Goal: Obtain resource: Download file/media

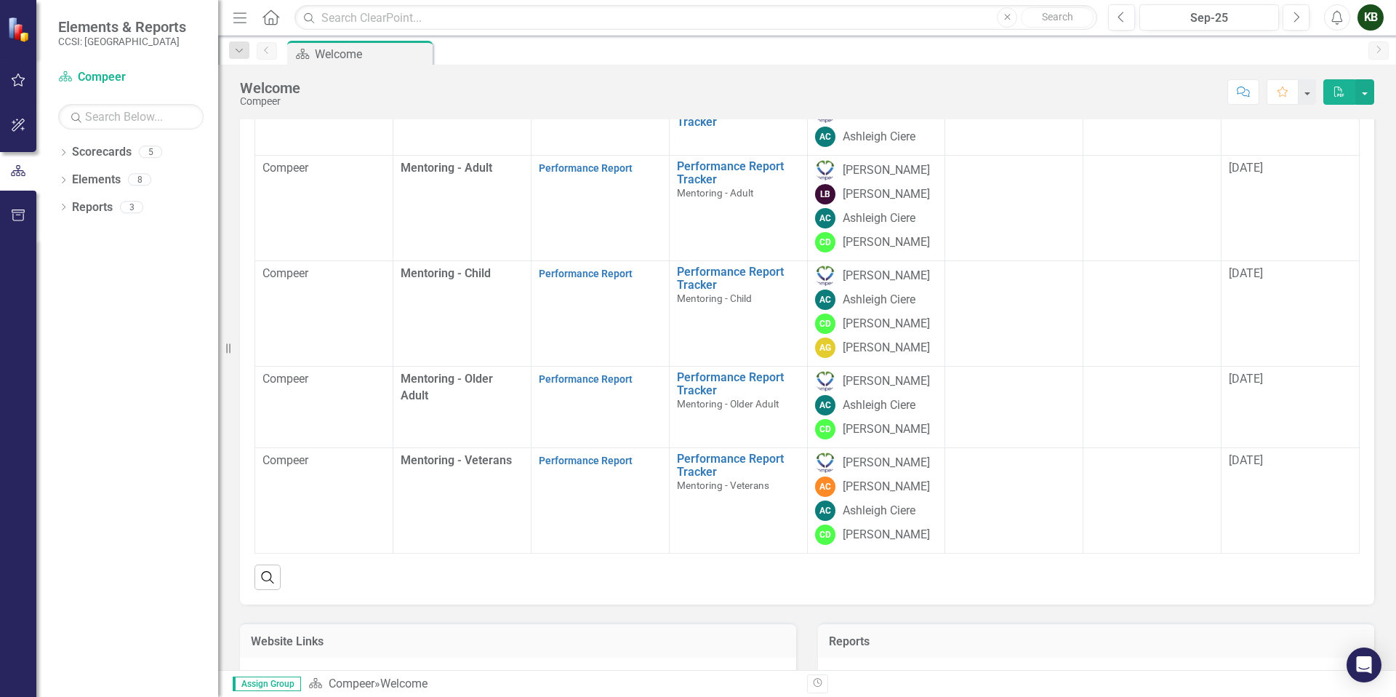
scroll to position [129, 0]
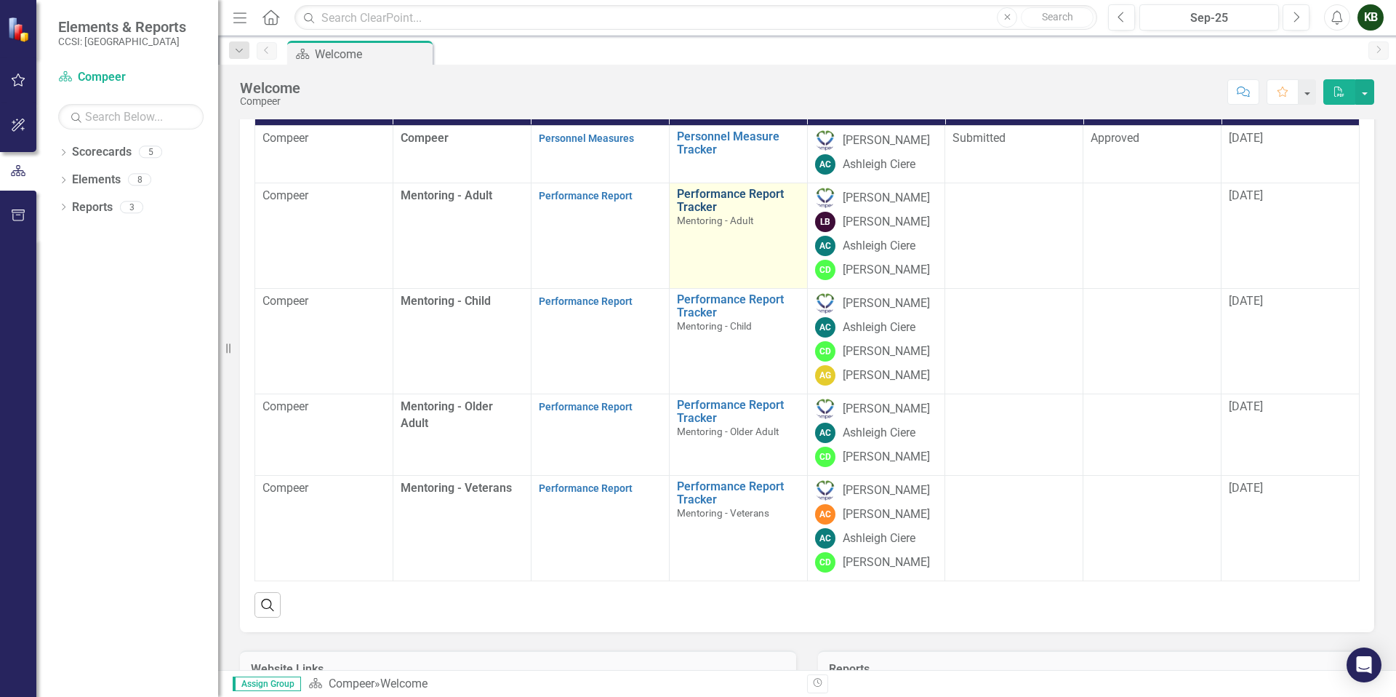
click at [700, 213] on link "Performance Report Tracker" at bounding box center [738, 200] width 123 height 25
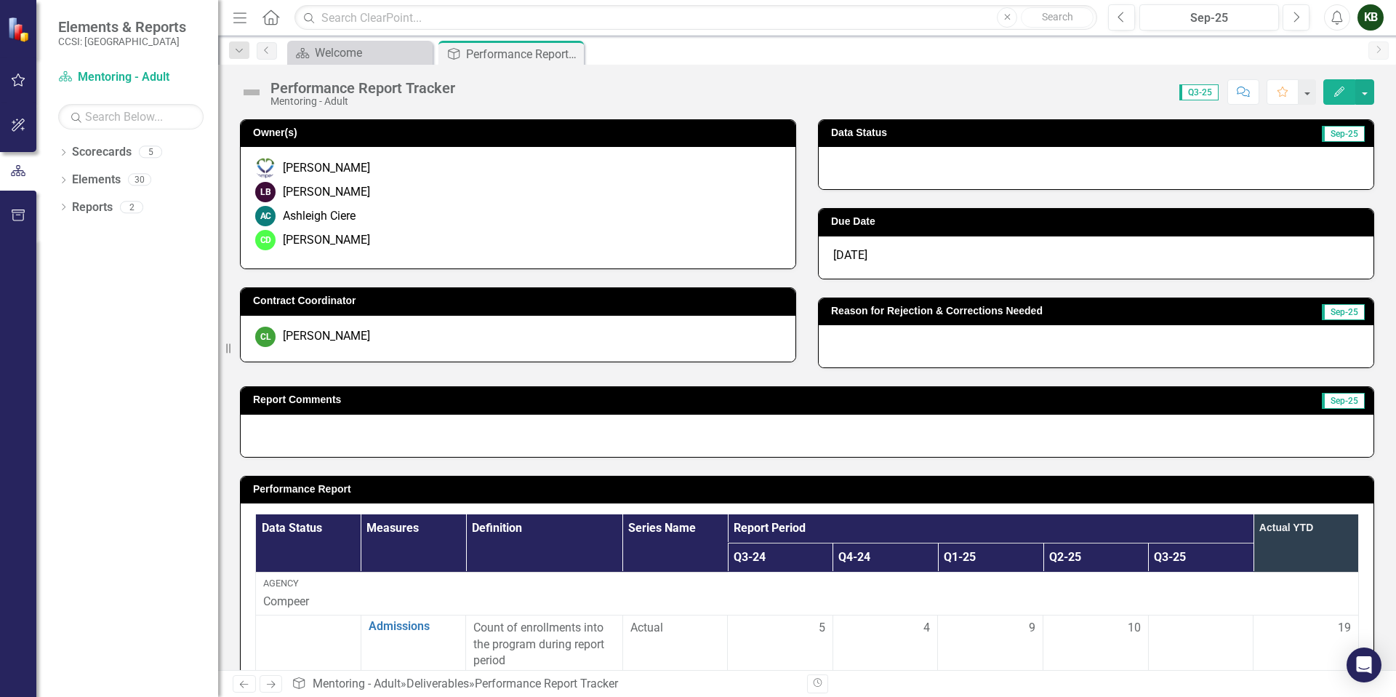
scroll to position [145, 0]
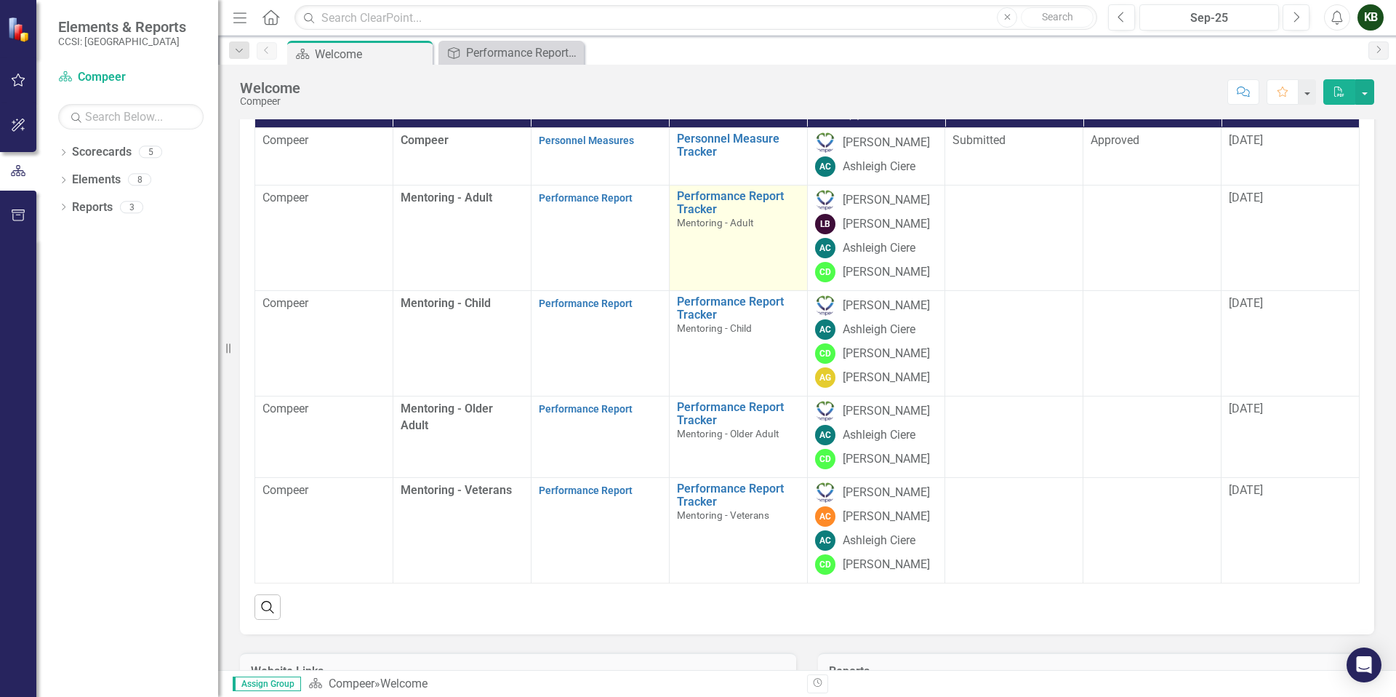
scroll to position [153, 0]
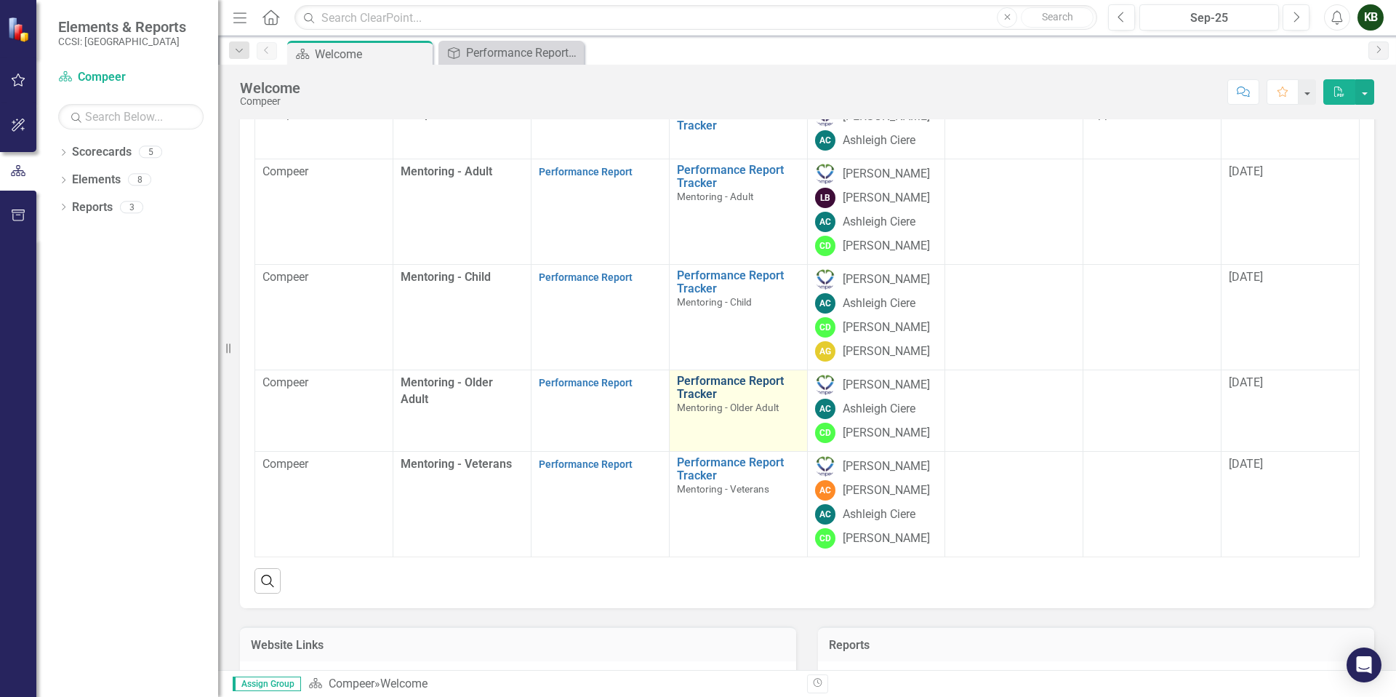
click at [701, 400] on link "Performance Report Tracker" at bounding box center [738, 387] width 123 height 25
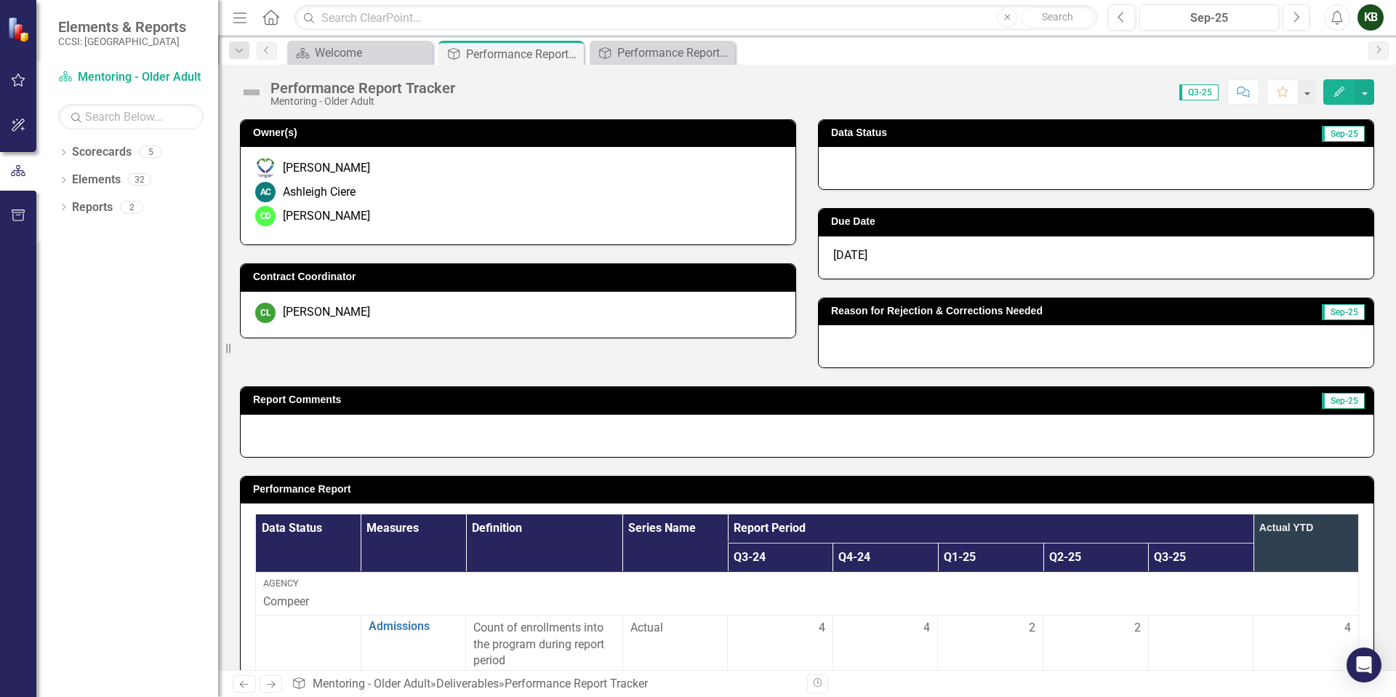
click at [1199, 95] on span "Q3-25" at bounding box center [1199, 92] width 39 height 16
click at [1235, 95] on div "Edit" at bounding box center [1345, 91] width 58 height 25
click at [1235, 95] on button "button" at bounding box center [1307, 91] width 19 height 25
click at [1111, 84] on div "Score: 0.00 Q3-25 Completed Comment Favorite Edit" at bounding box center [919, 91] width 912 height 25
click at [1235, 89] on button "button" at bounding box center [1365, 91] width 19 height 25
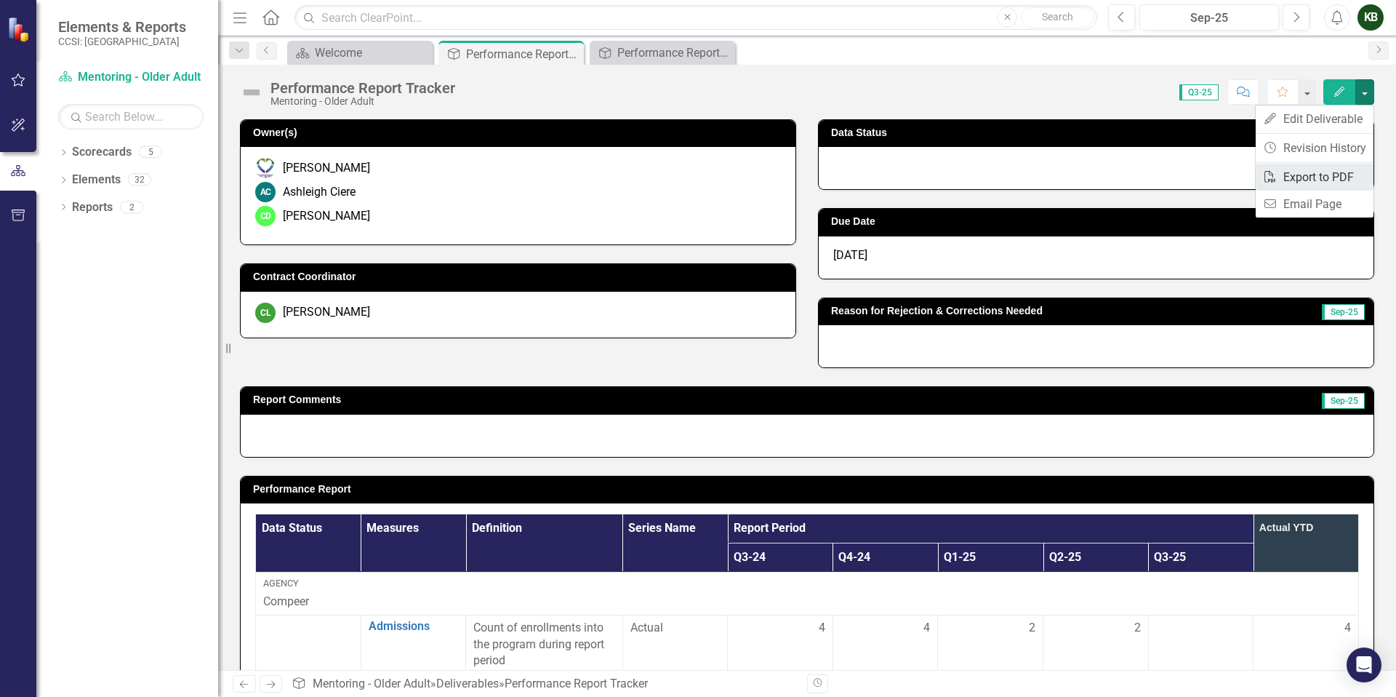
click at [1235, 188] on link "PDF Export to PDF" at bounding box center [1315, 177] width 118 height 27
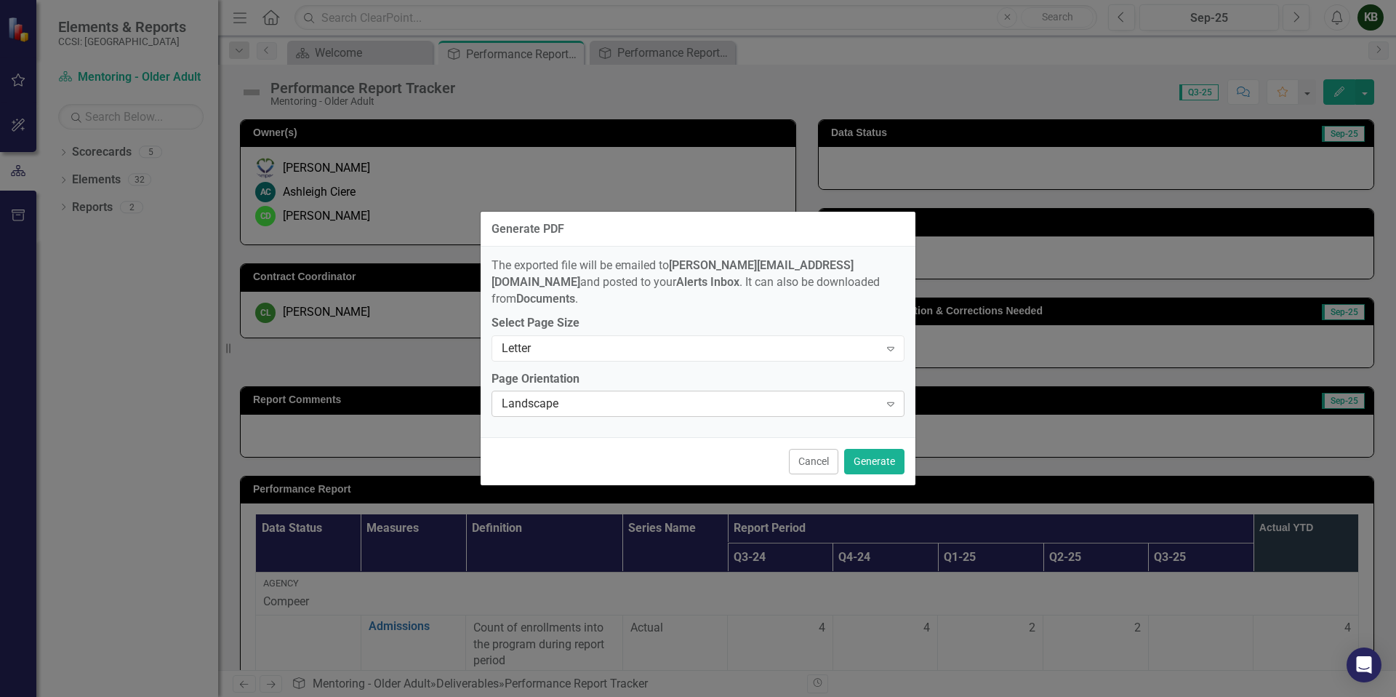
click at [895, 398] on icon "Expand" at bounding box center [891, 404] width 15 height 12
click at [871, 459] on button "Generate" at bounding box center [874, 461] width 60 height 25
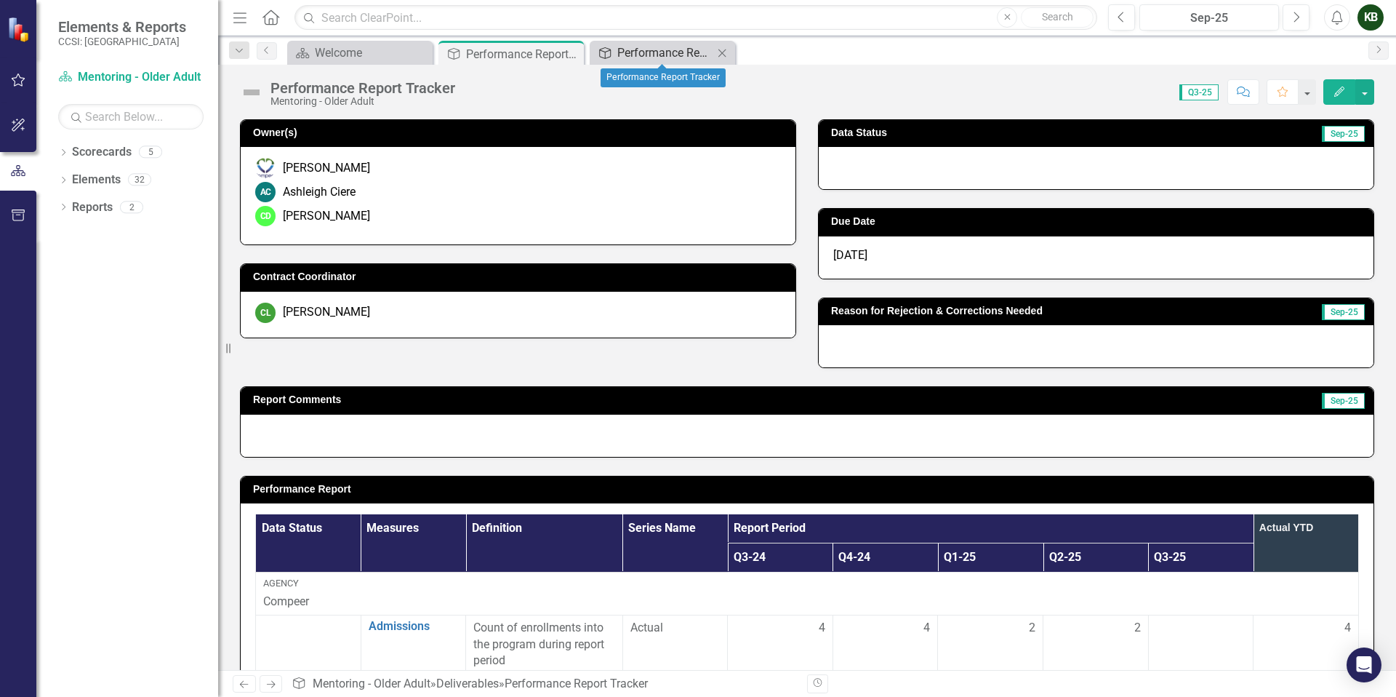
click at [618, 55] on div "Performance Report Tracker" at bounding box center [666, 53] width 96 height 18
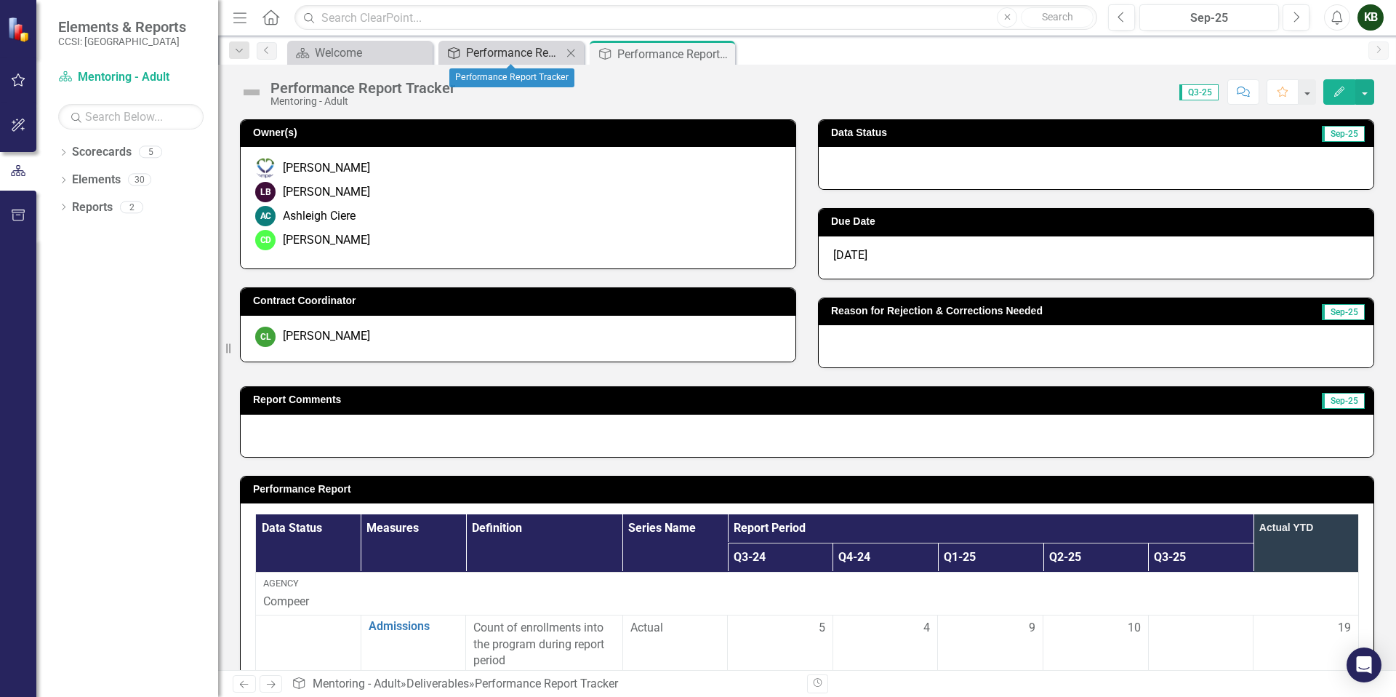
click at [547, 52] on div "Performance Report Tracker" at bounding box center [514, 53] width 96 height 18
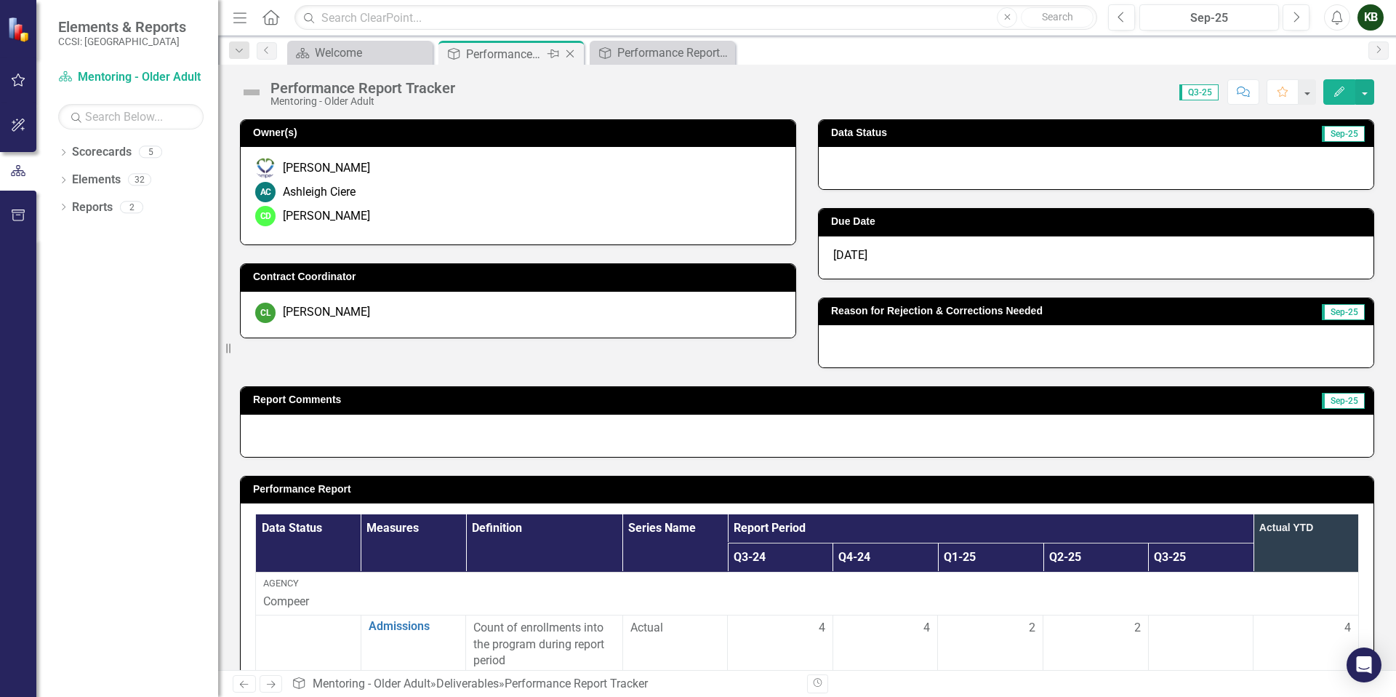
click at [572, 51] on icon "Close" at bounding box center [570, 54] width 15 height 12
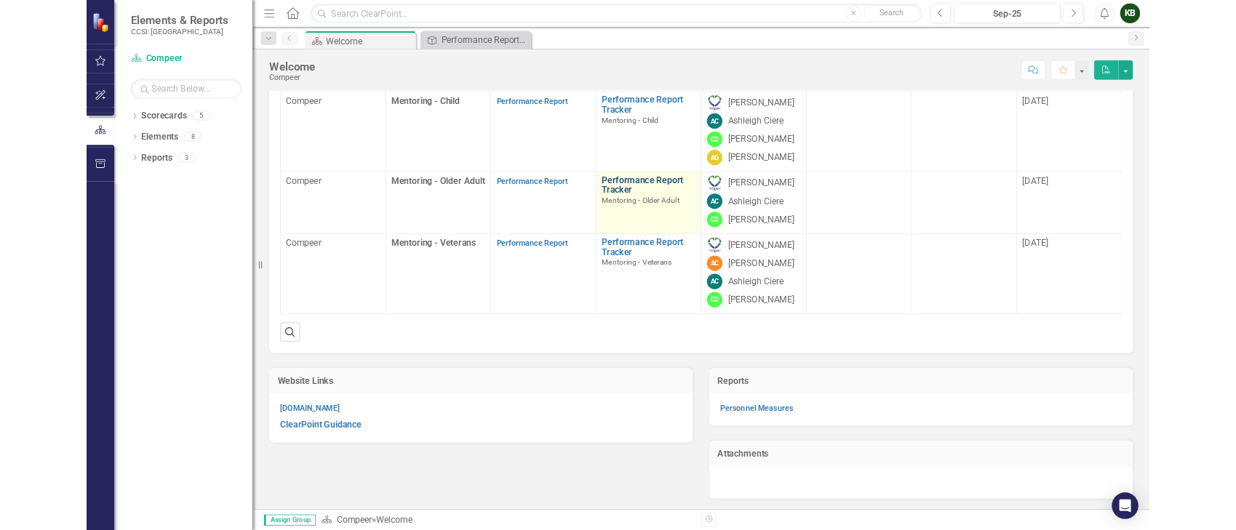
scroll to position [323, 0]
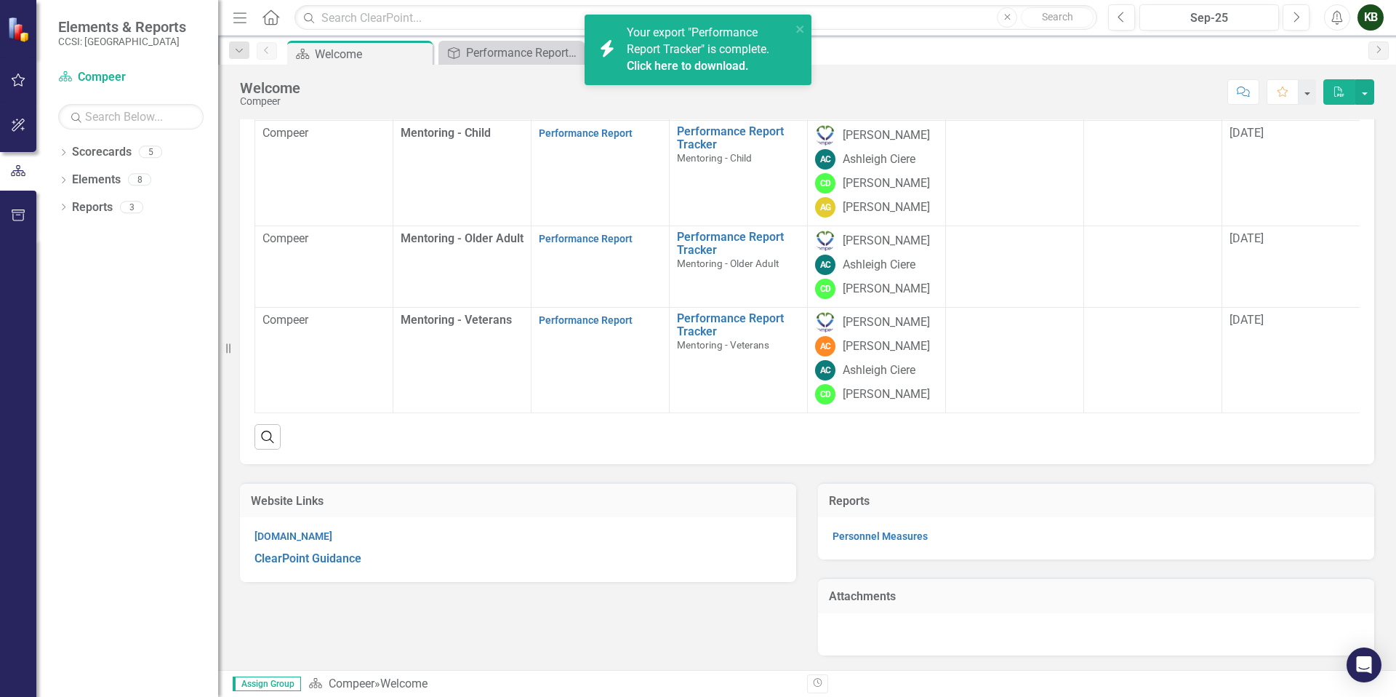
click at [695, 51] on span "Your export "Performance Report Tracker" is complete. Click here to download." at bounding box center [707, 49] width 161 height 49
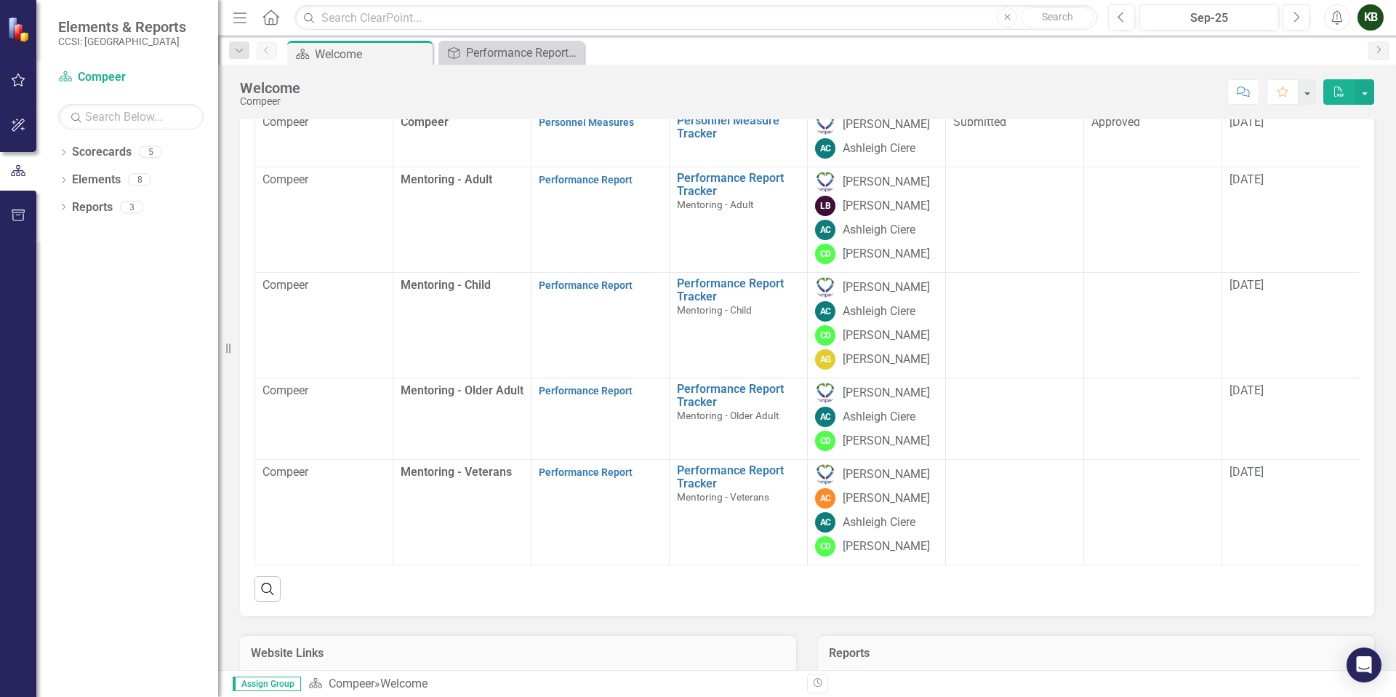
scroll to position [149, 0]
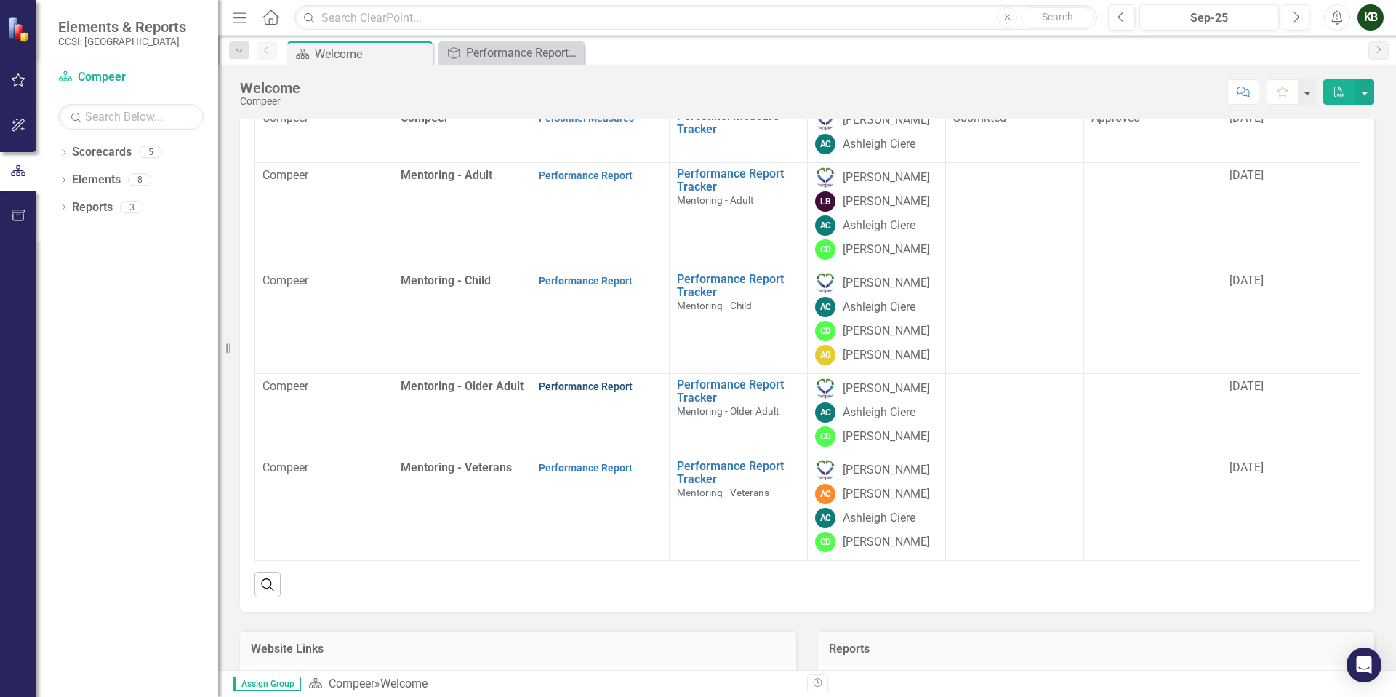
click at [604, 392] on link "Performance Report" at bounding box center [586, 386] width 94 height 12
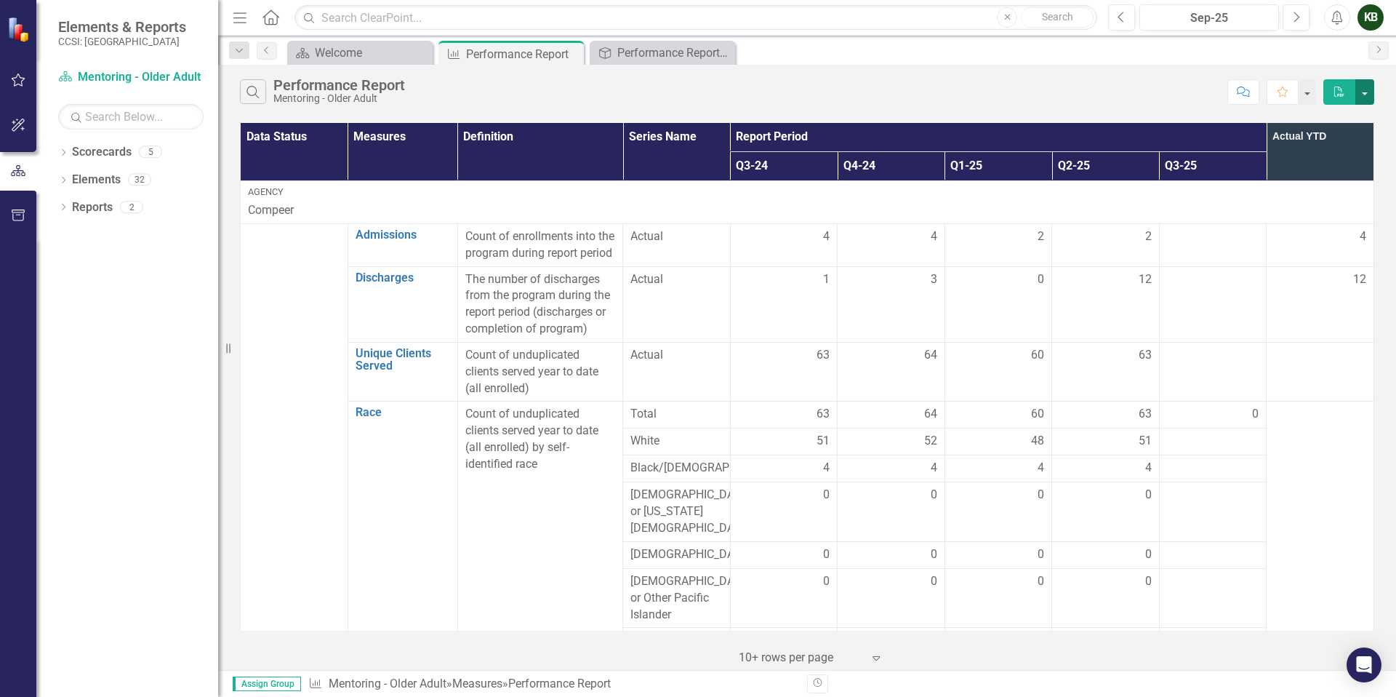
click at [1235, 91] on button "button" at bounding box center [1365, 91] width 19 height 25
click at [1235, 91] on icon "PDF" at bounding box center [1339, 92] width 13 height 10
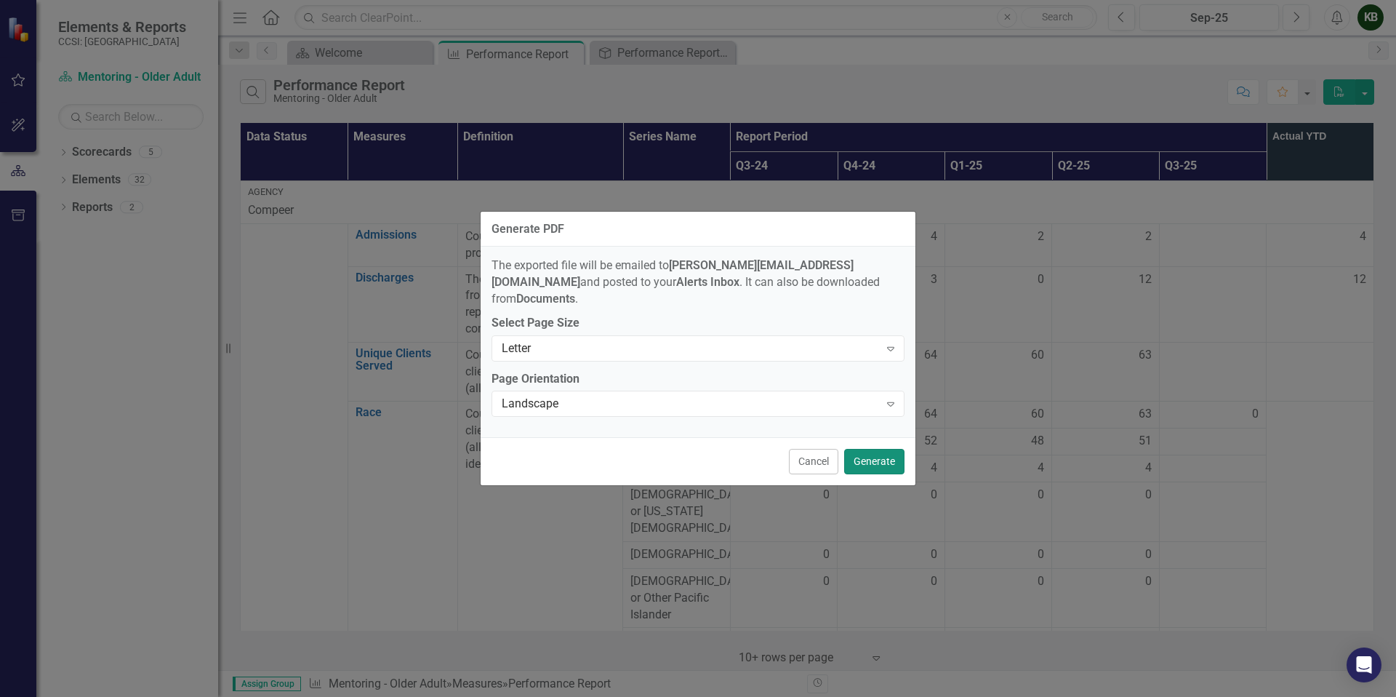
click at [890, 457] on button "Generate" at bounding box center [874, 461] width 60 height 25
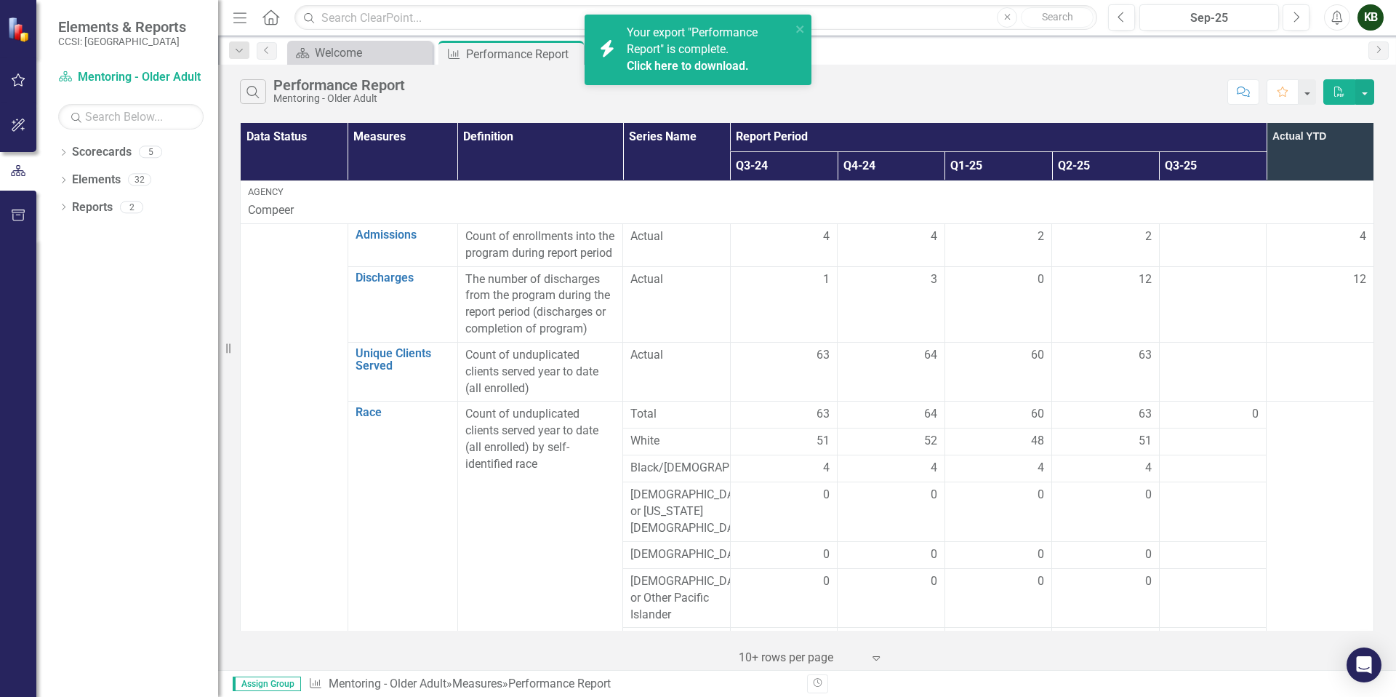
click at [684, 52] on span "Your export "Performance Report" is complete. Click here to download." at bounding box center [707, 49] width 161 height 49
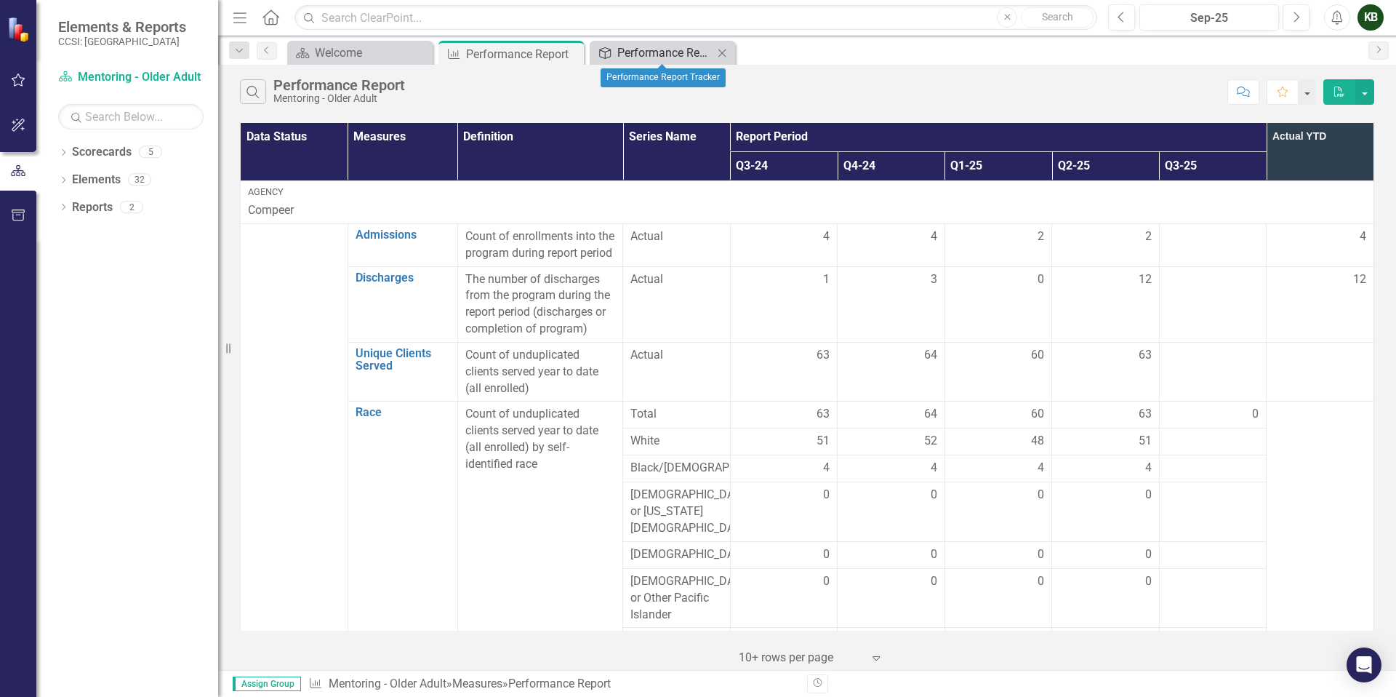
click at [644, 52] on div "Performance Report Tracker" at bounding box center [666, 53] width 96 height 18
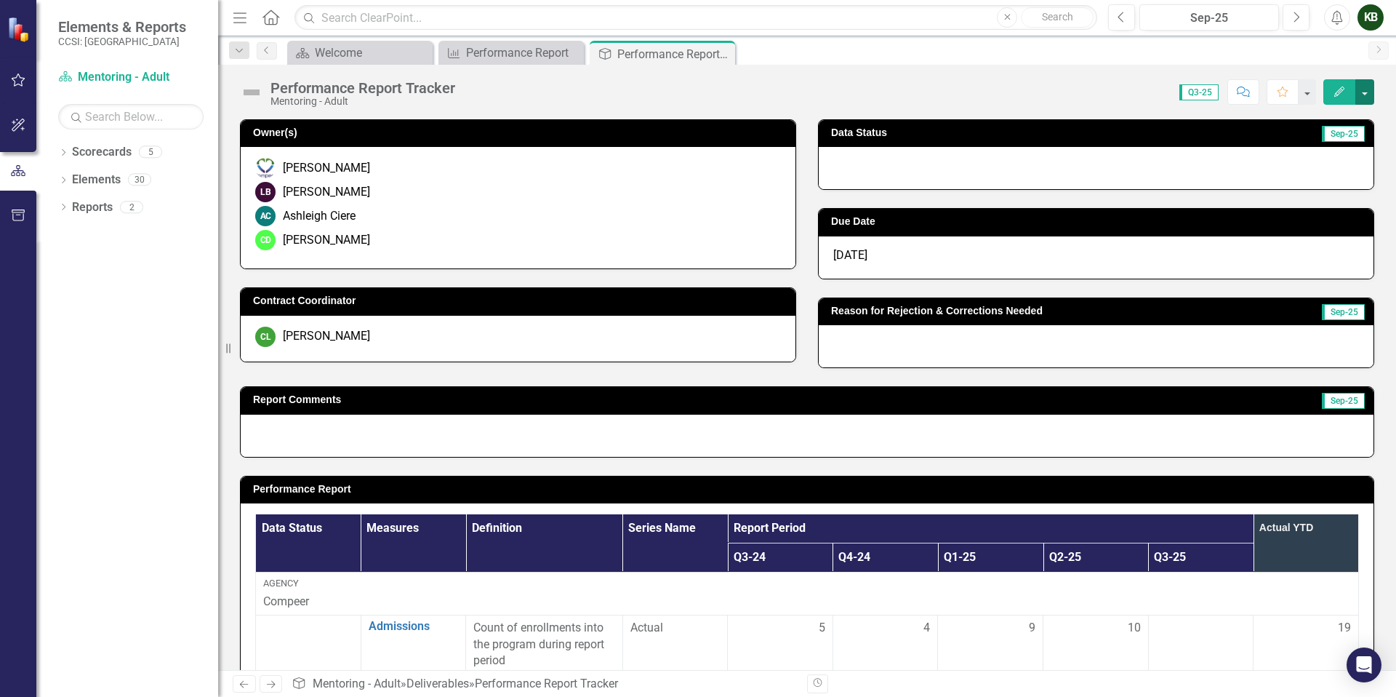
click at [1235, 93] on button "button" at bounding box center [1365, 91] width 19 height 25
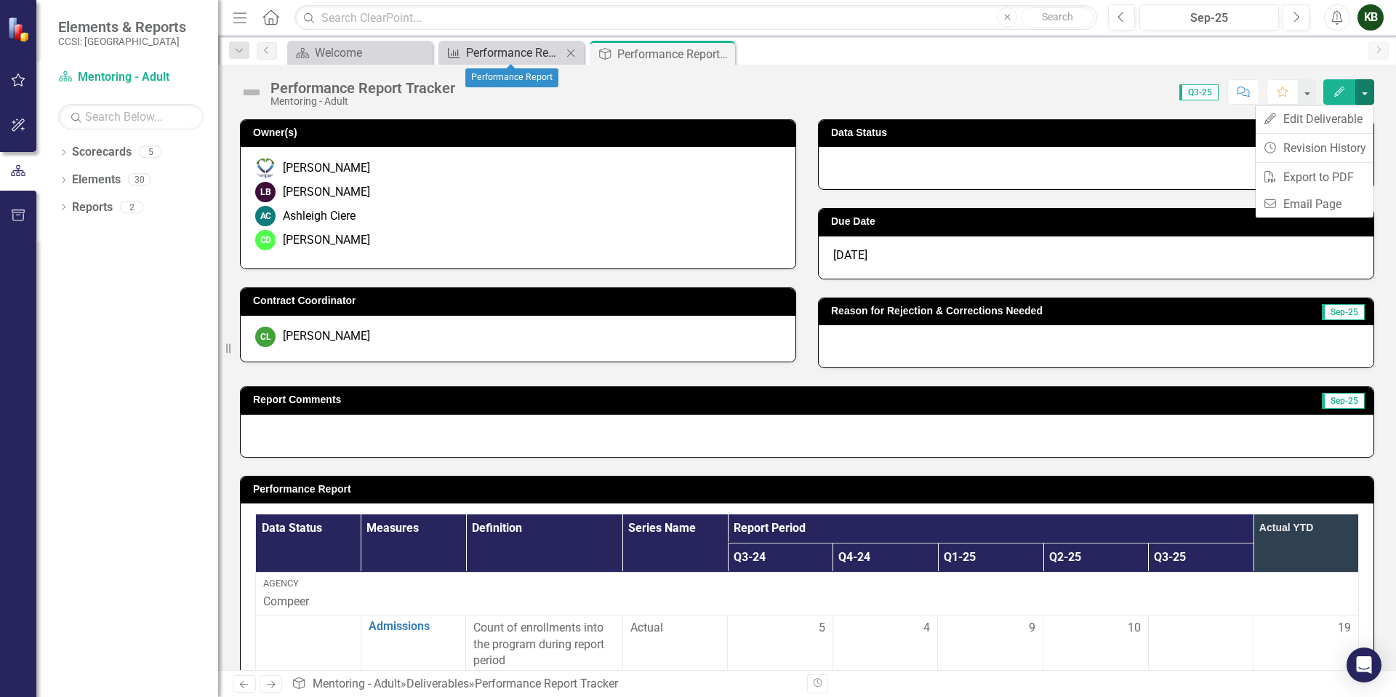
click at [500, 58] on div "Performance Report" at bounding box center [514, 53] width 96 height 18
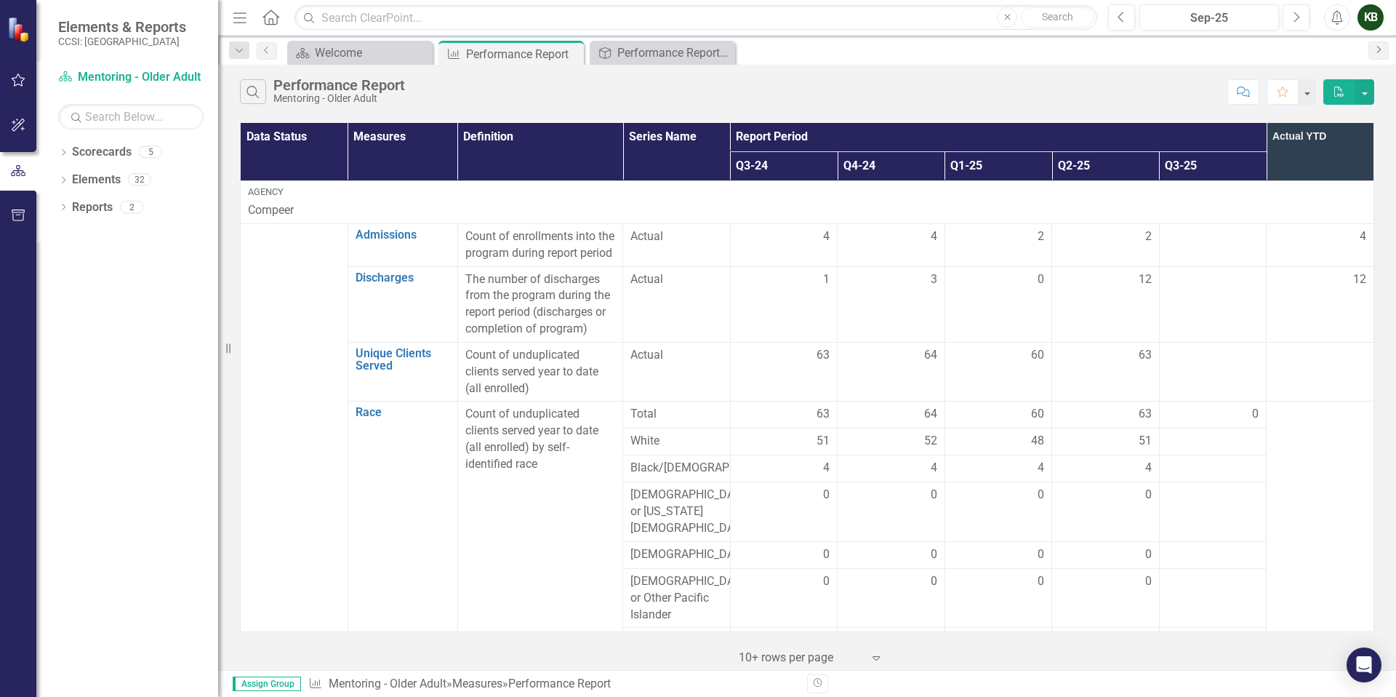
click at [1235, 48] on link "Next" at bounding box center [1379, 50] width 20 height 18
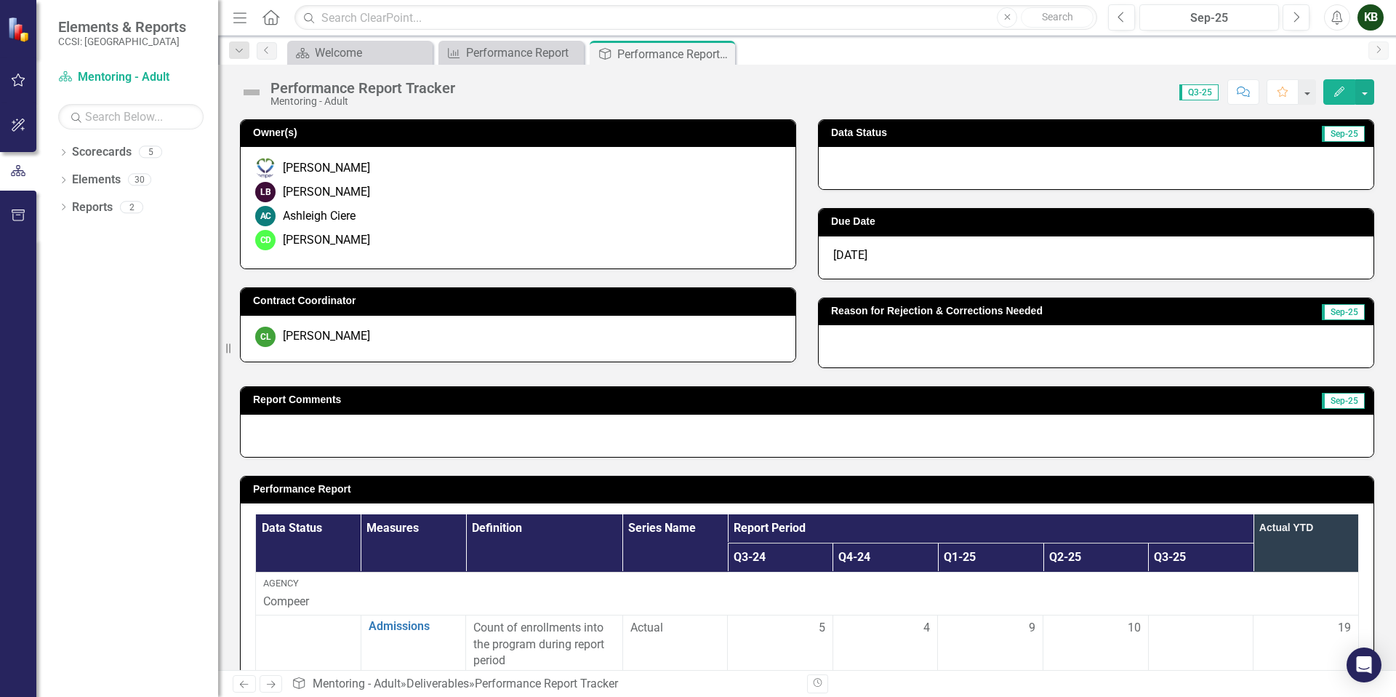
click at [1235, 48] on link "Next" at bounding box center [1379, 50] width 20 height 18
click at [1235, 92] on button "button" at bounding box center [1307, 91] width 19 height 25
click at [1235, 93] on button "button" at bounding box center [1365, 91] width 19 height 25
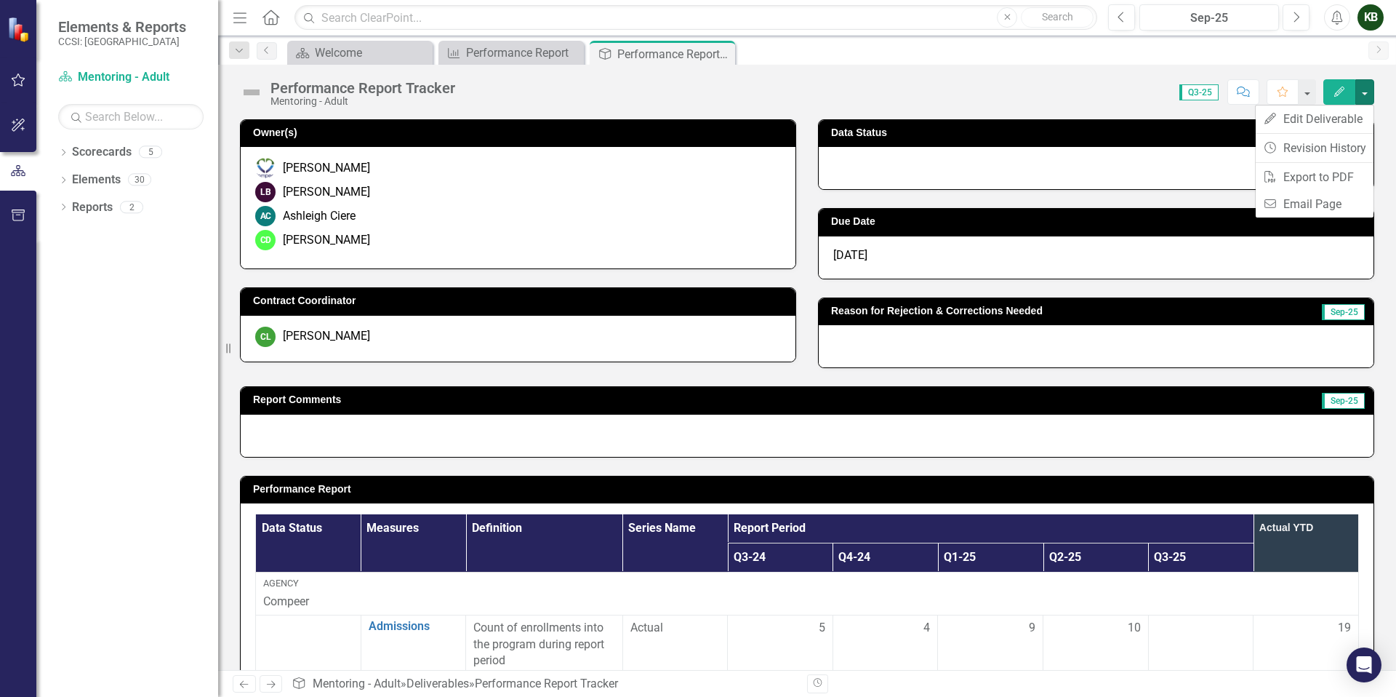
click at [1053, 92] on div "Score: 0.00 Q3-25 Completed Comment Favorite Edit" at bounding box center [919, 91] width 912 height 25
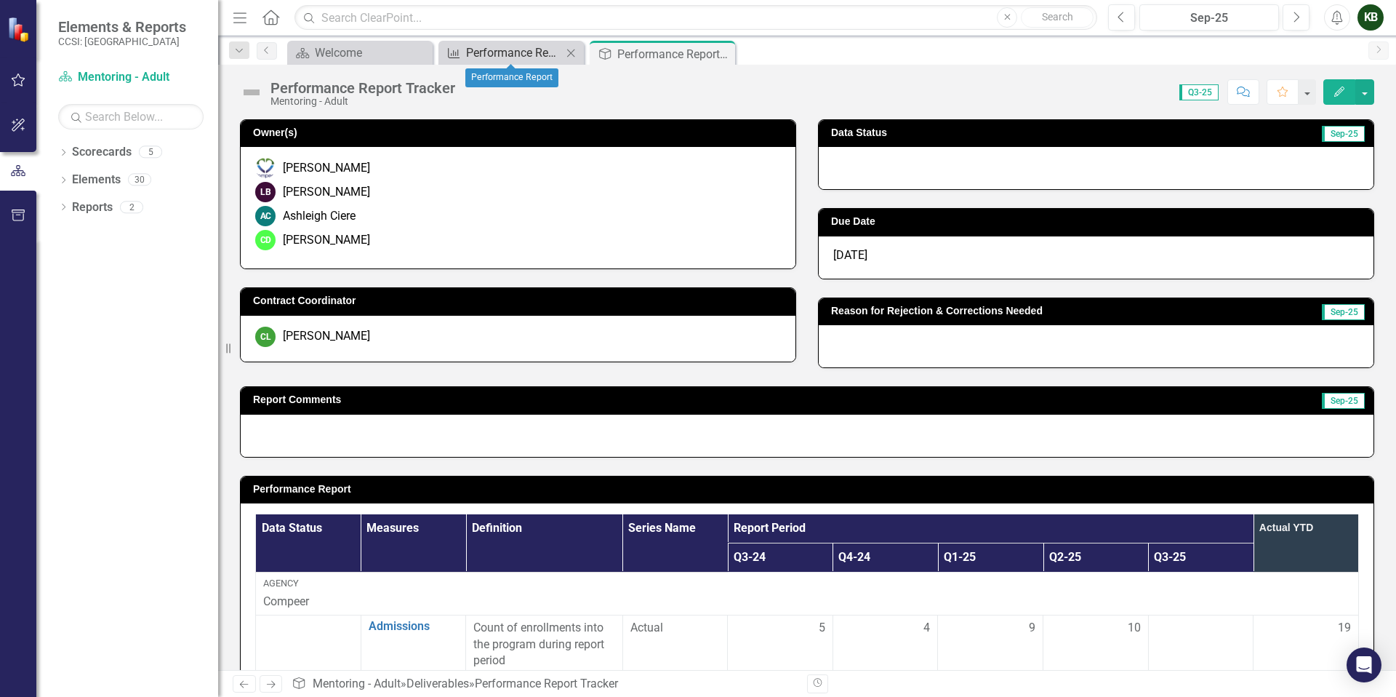
click at [495, 49] on div "Performance Report" at bounding box center [514, 53] width 96 height 18
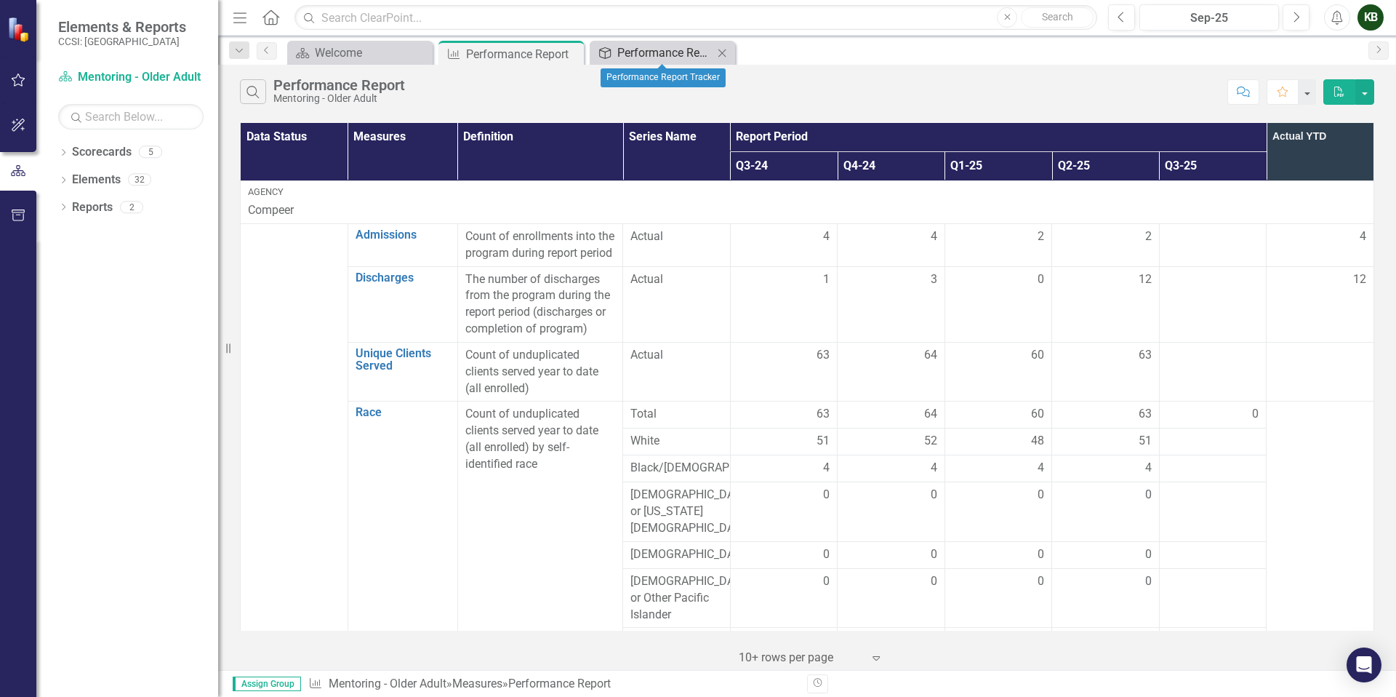
click at [652, 55] on div "Performance Report Tracker" at bounding box center [666, 53] width 96 height 18
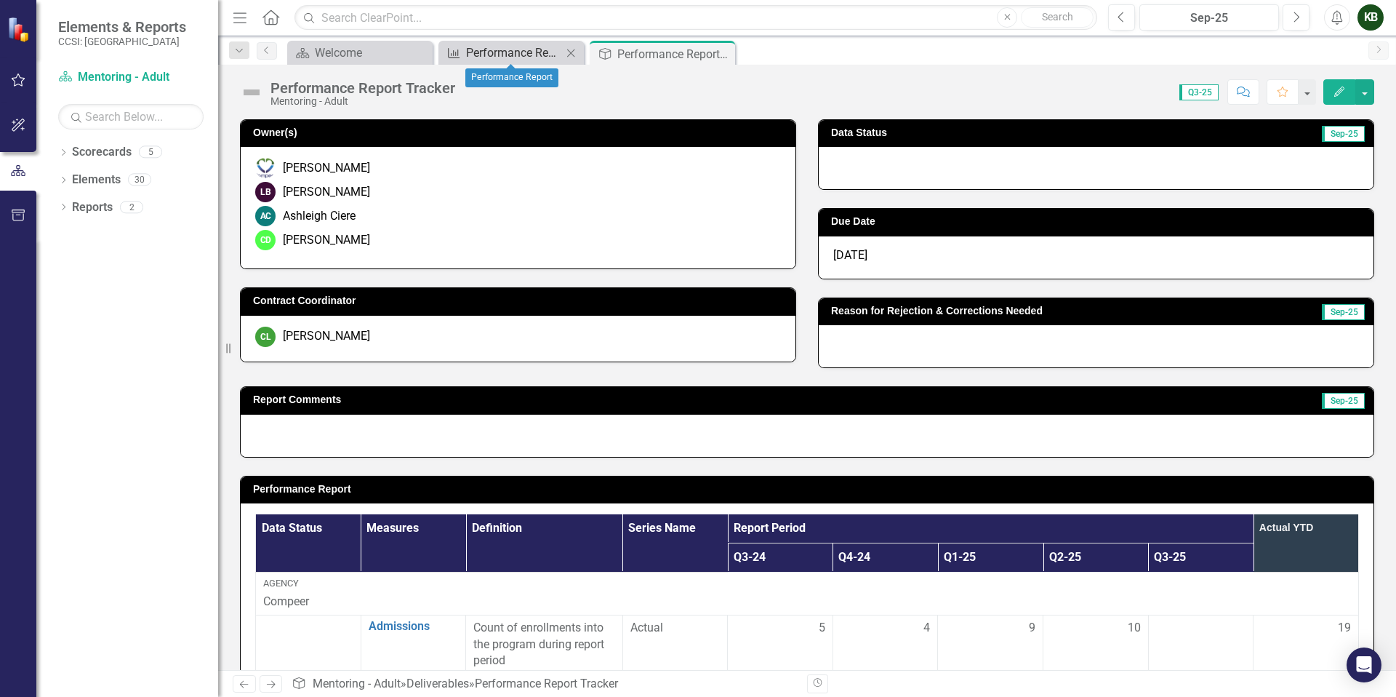
click at [503, 44] on div "Performance Report" at bounding box center [514, 53] width 96 height 18
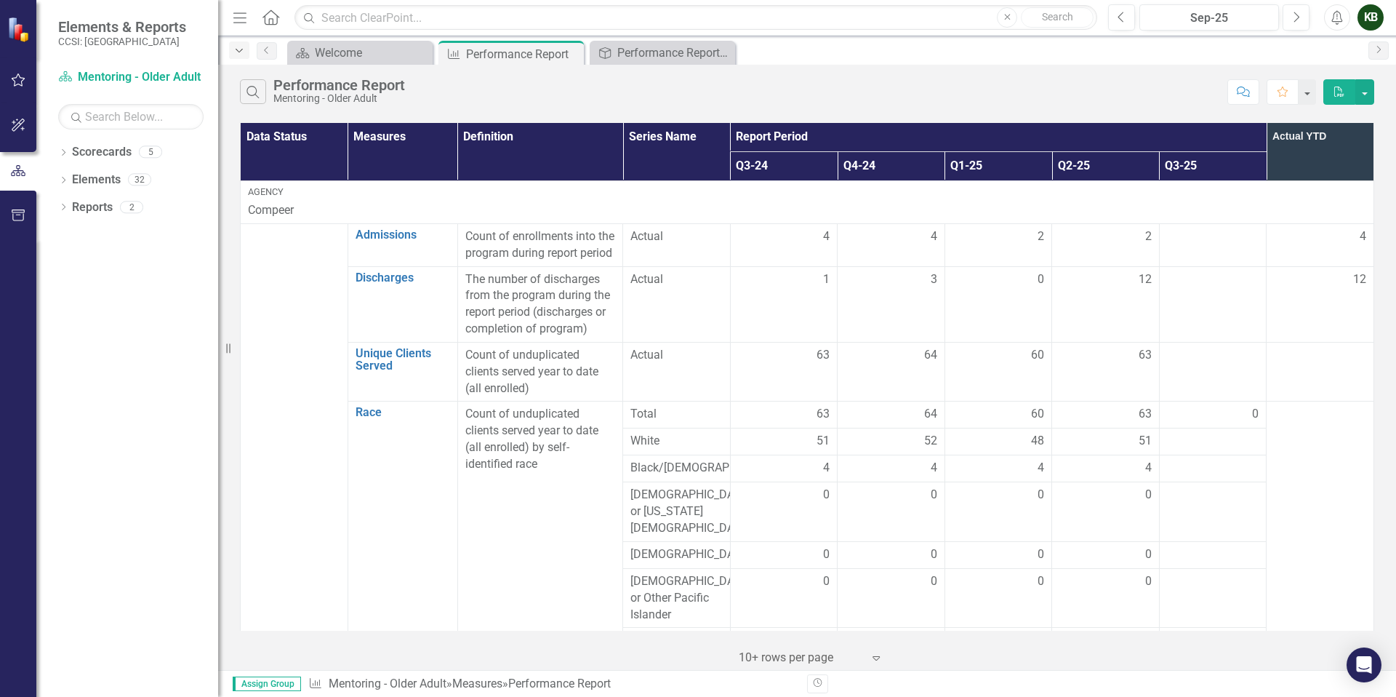
click at [241, 51] on icon "Dropdown" at bounding box center [239, 51] width 13 height 10
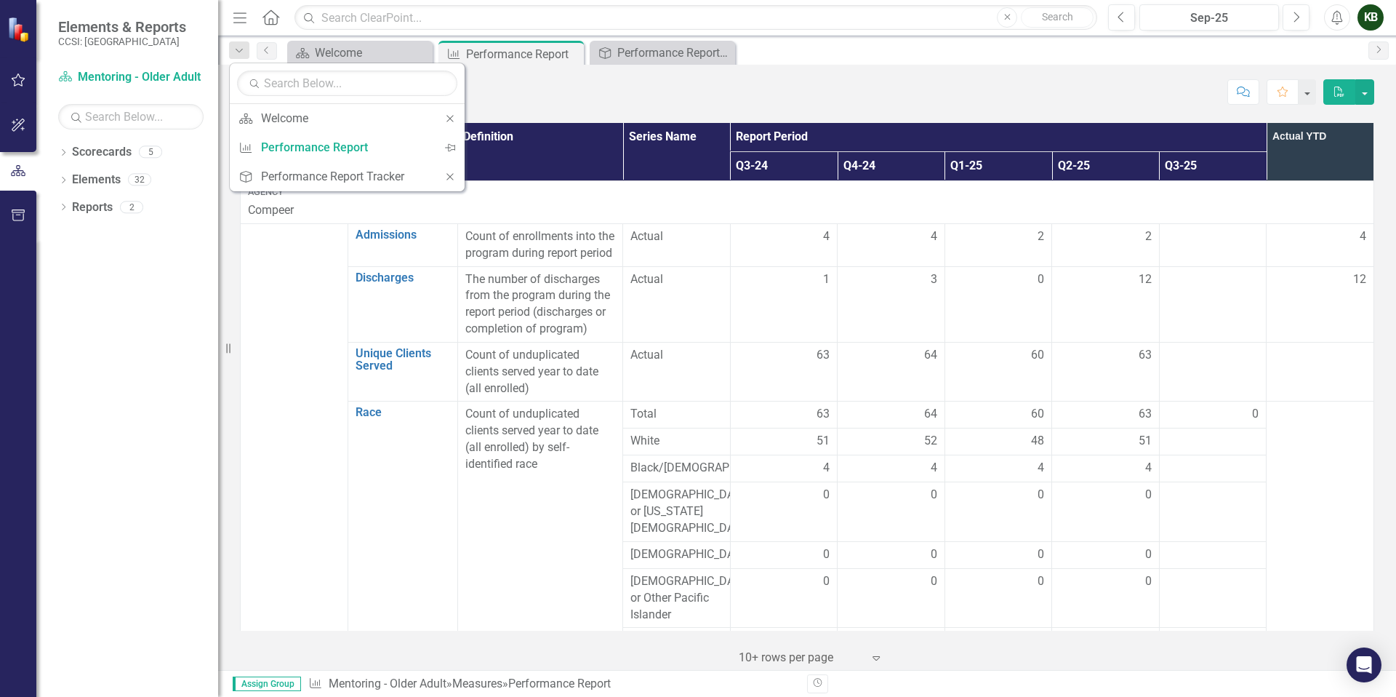
click at [932, 88] on div "Search Performance Report Mentoring - Older Adult" at bounding box center [730, 91] width 980 height 25
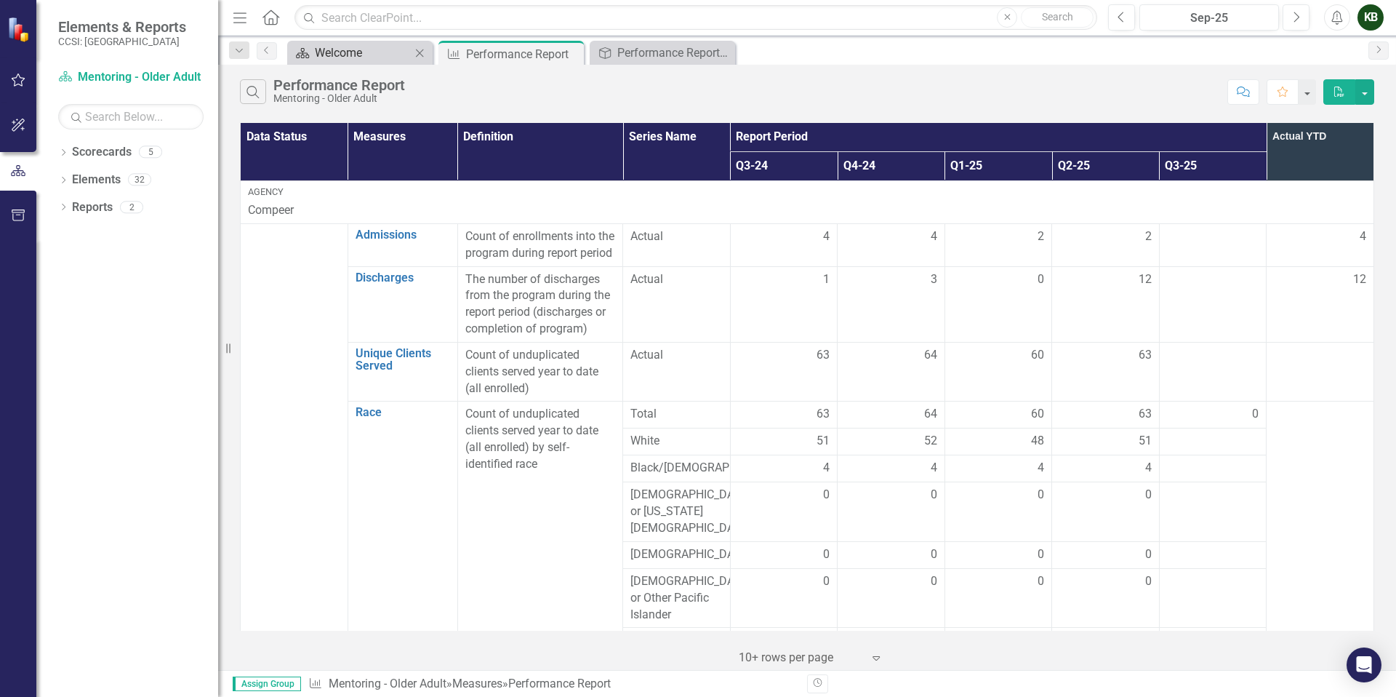
click at [335, 53] on div "Welcome" at bounding box center [363, 53] width 96 height 18
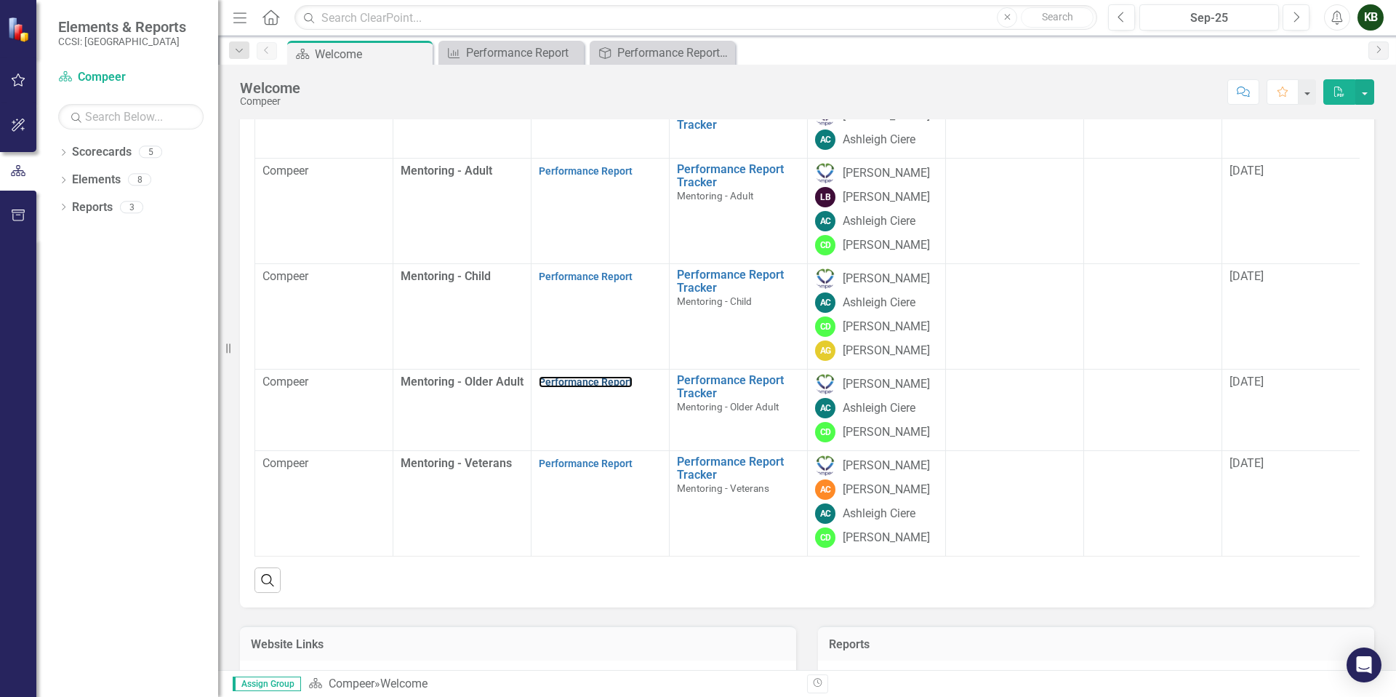
scroll to position [147, 0]
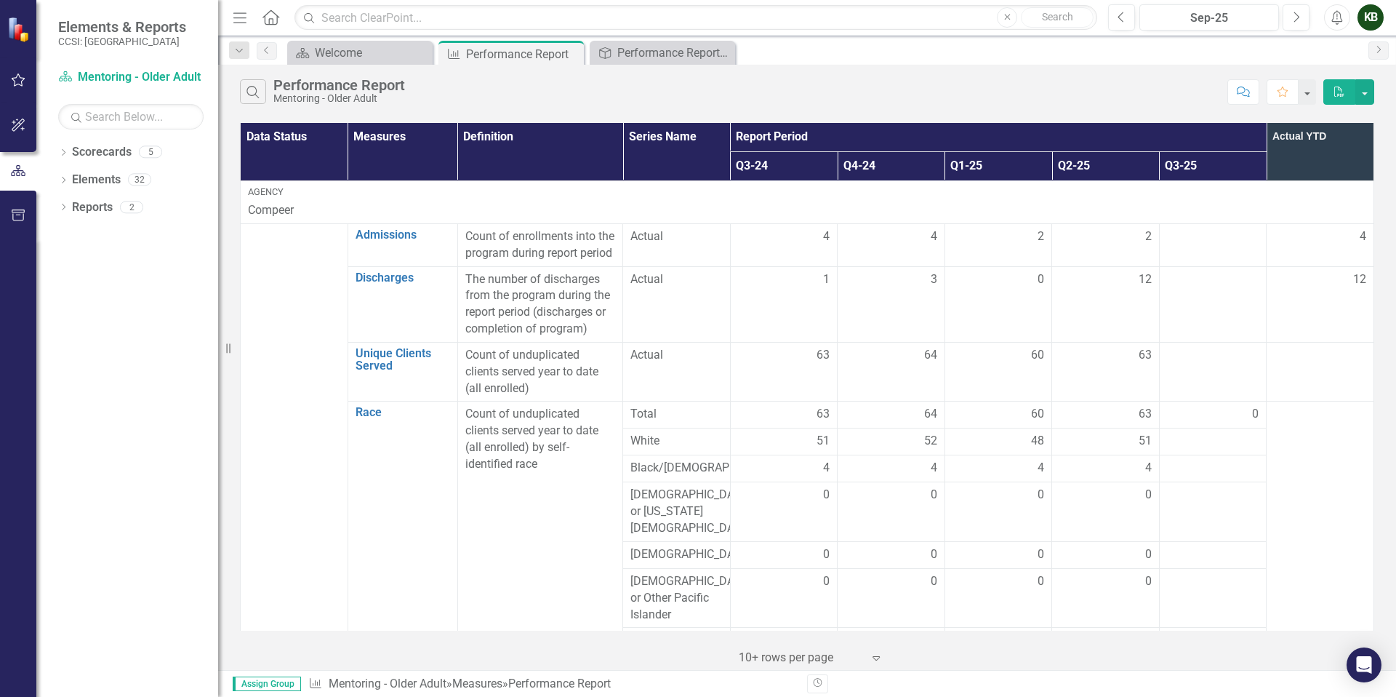
drag, startPoint x: 225, startPoint y: 351, endPoint x: 113, endPoint y: 308, distance: 119.7
click at [145, 350] on div "Elements & Reports CCSI: Erie Scorecard Mentoring - Older Adult Search Dropdown…" at bounding box center [109, 348] width 218 height 697
click at [19, 81] on icon "button" at bounding box center [18, 80] width 15 height 12
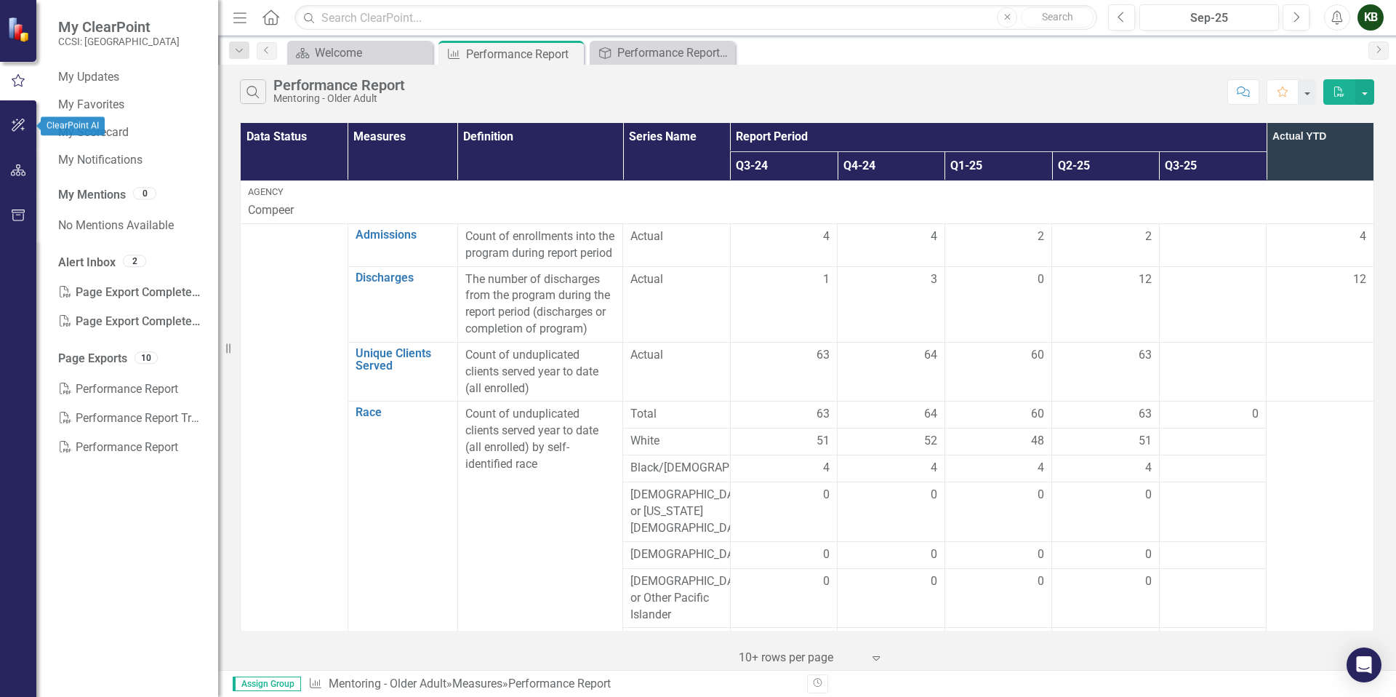
click at [18, 123] on icon "button" at bounding box center [18, 125] width 13 height 13
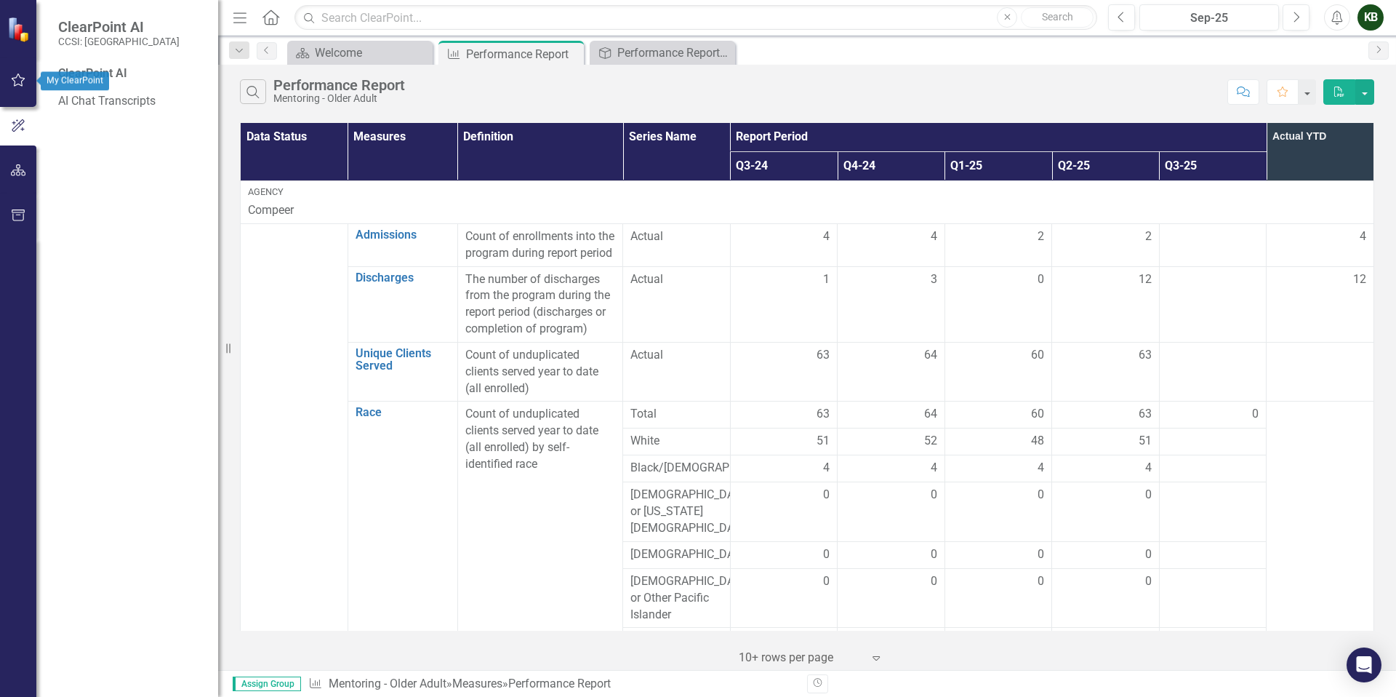
click at [17, 81] on icon "button" at bounding box center [18, 80] width 15 height 12
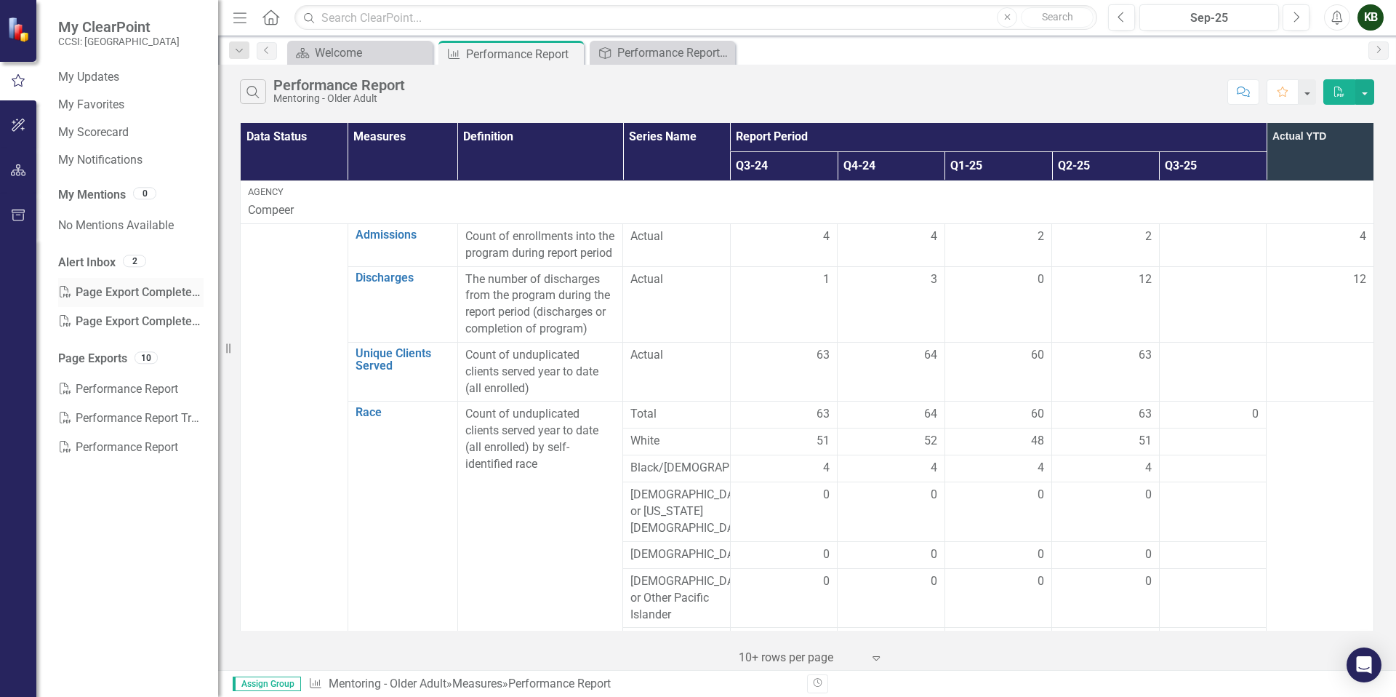
click at [151, 289] on div "PDF Page Export Completed: Performance Report" at bounding box center [130, 292] width 145 height 29
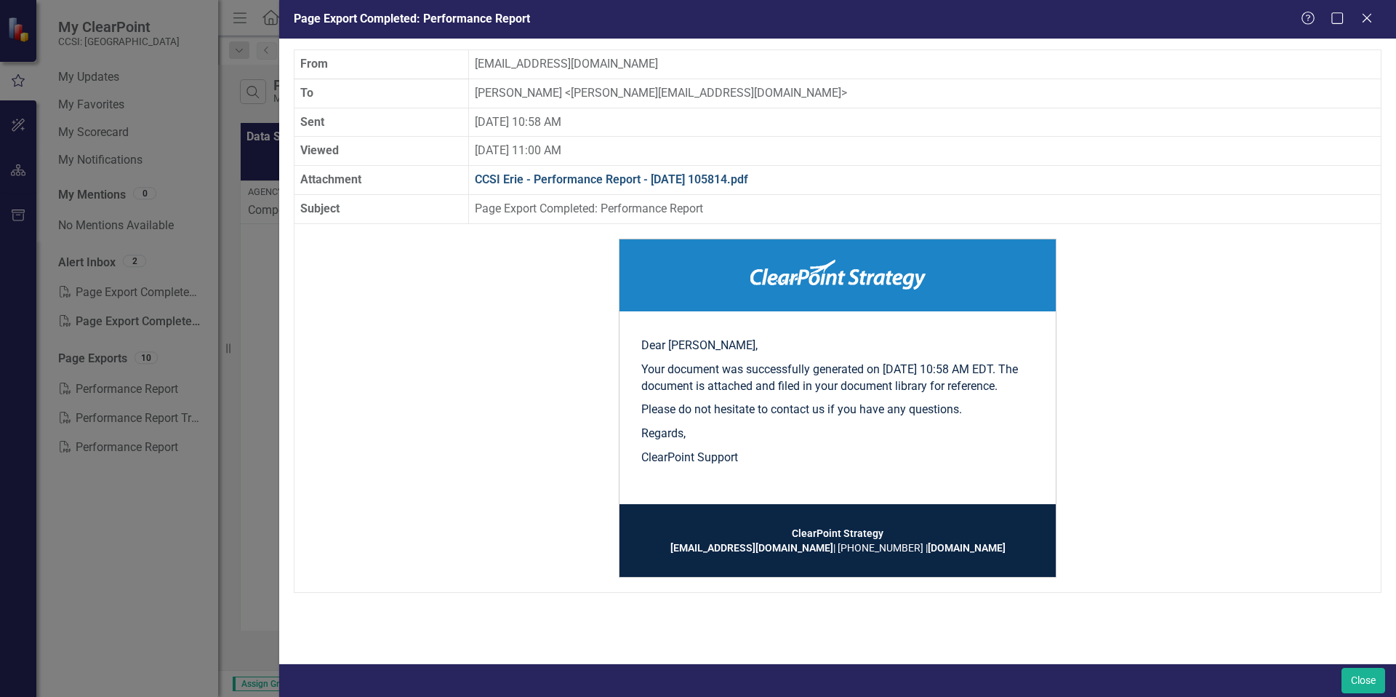
click at [648, 179] on link "CCSI Erie - Performance Report - 2025-10-14 105814.pdf" at bounding box center [611, 179] width 273 height 14
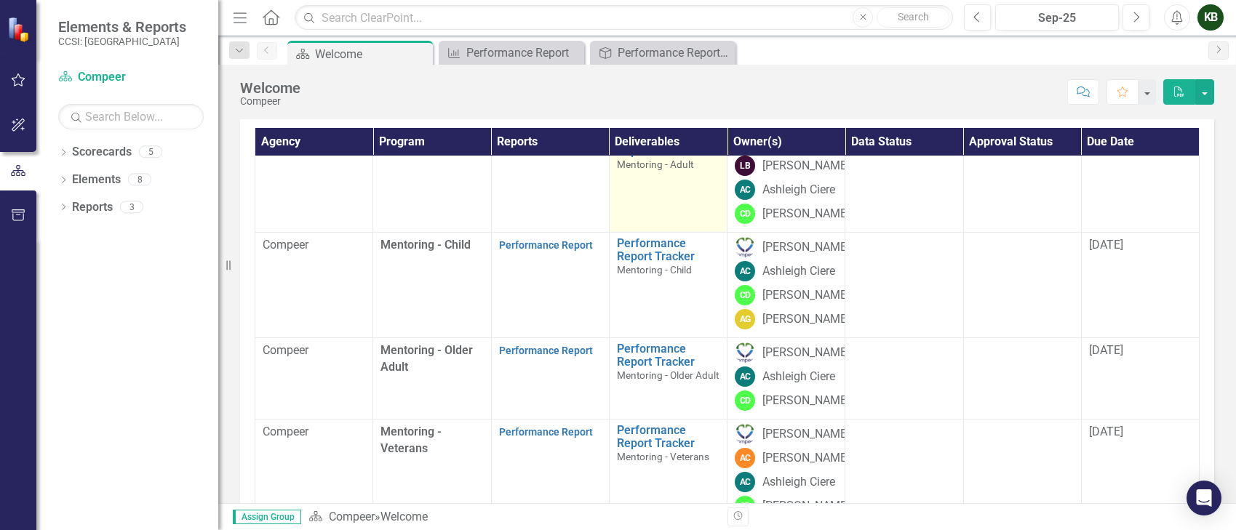
scroll to position [215, 0]
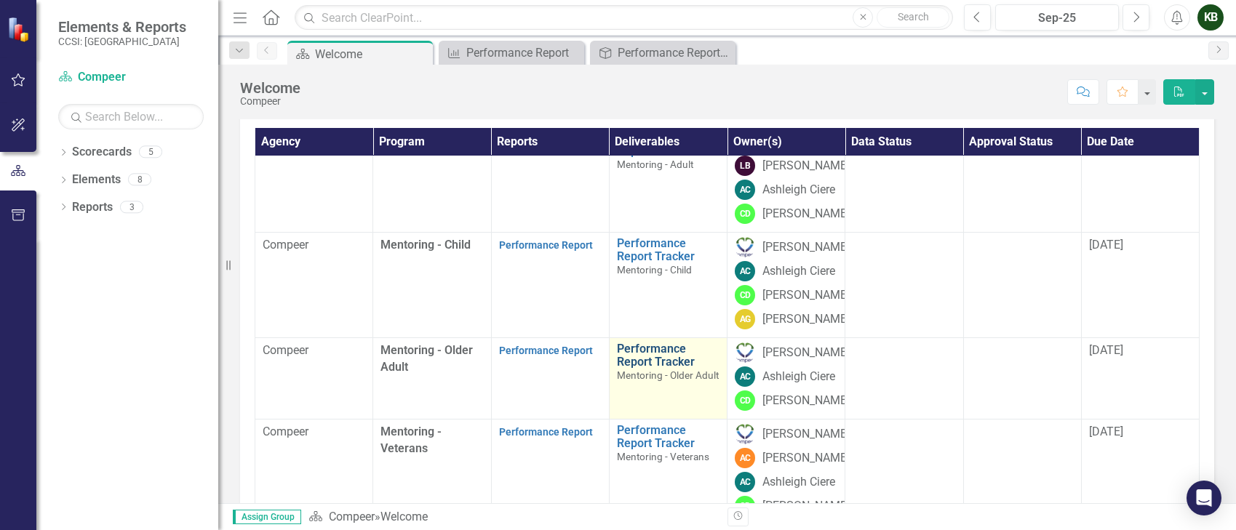
click at [635, 368] on link "Performance Report Tracker" at bounding box center [668, 355] width 103 height 25
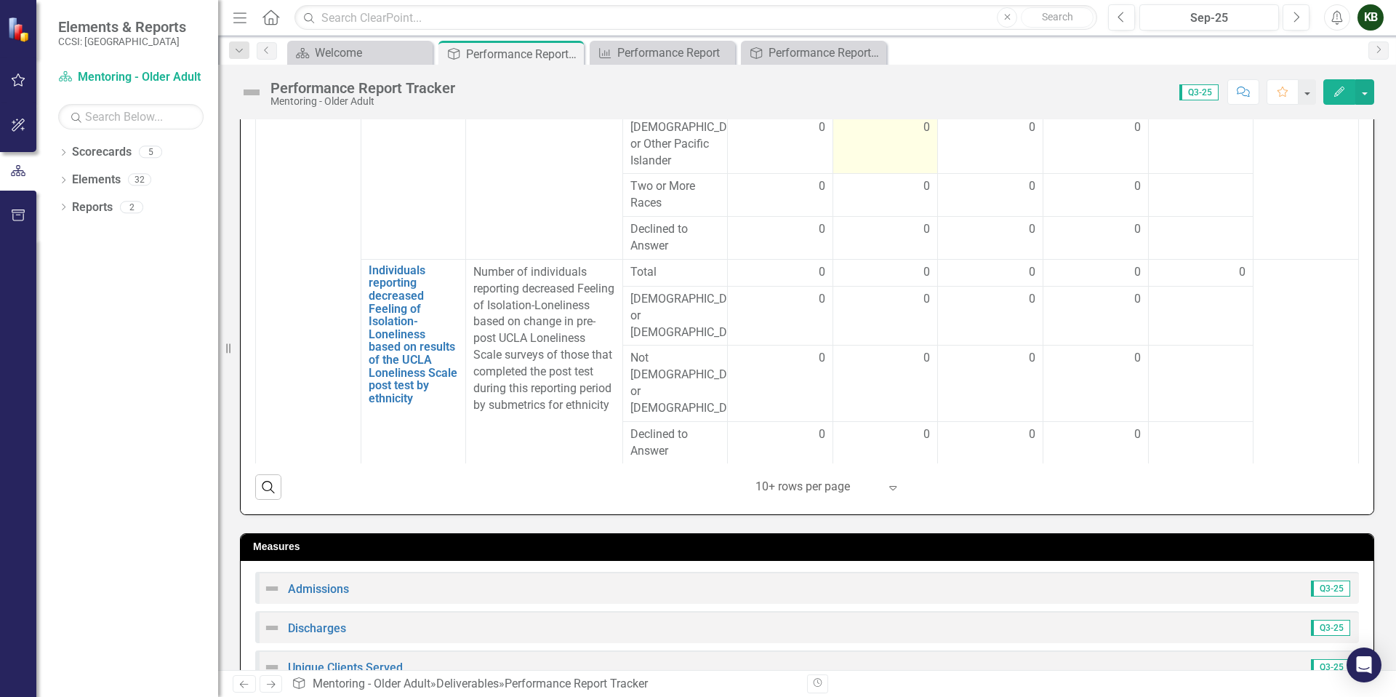
scroll to position [576, 0]
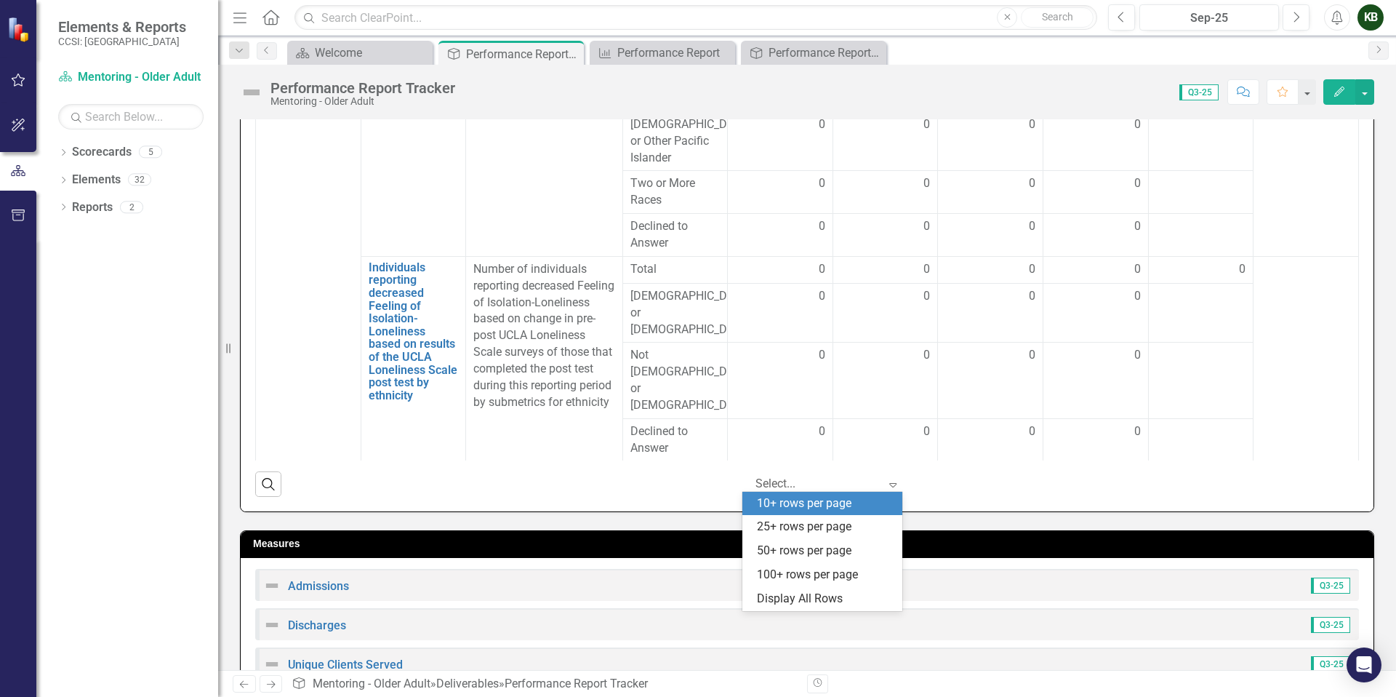
click at [891, 486] on icon "Expand" at bounding box center [893, 485] width 15 height 12
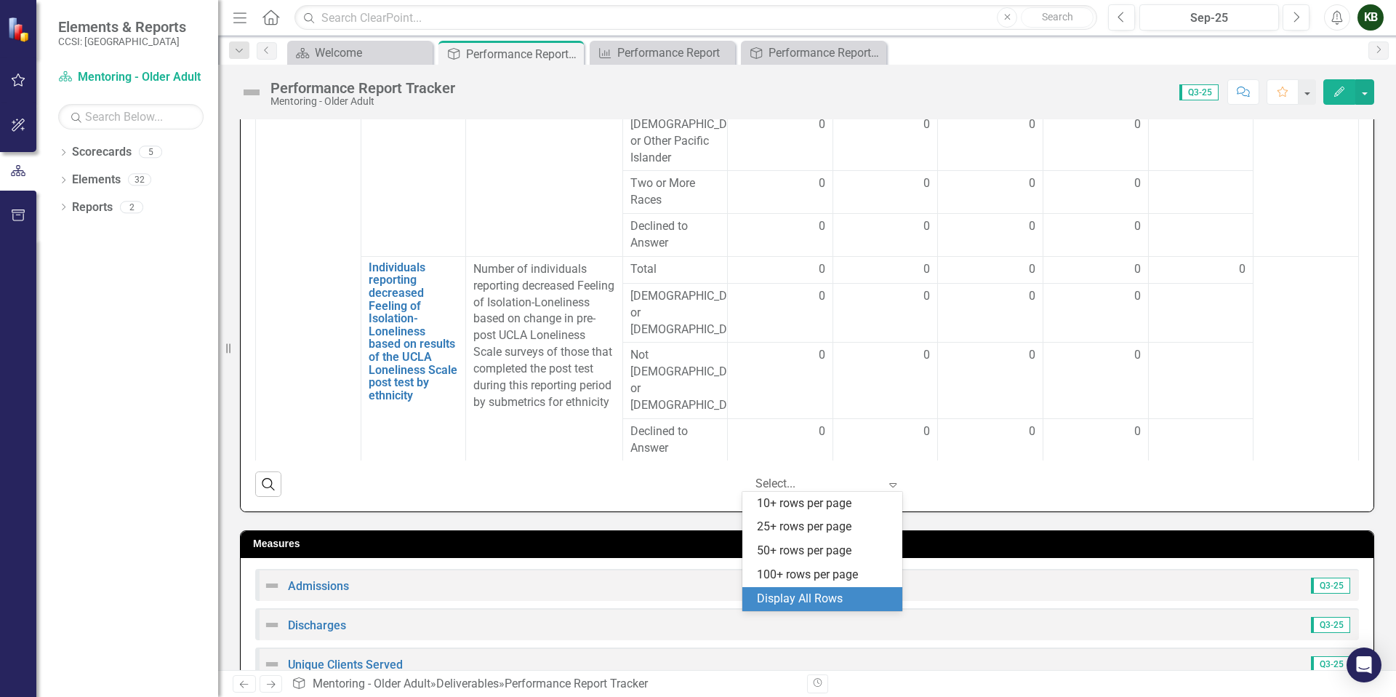
click at [846, 530] on div "Display All Rows" at bounding box center [825, 599] width 137 height 17
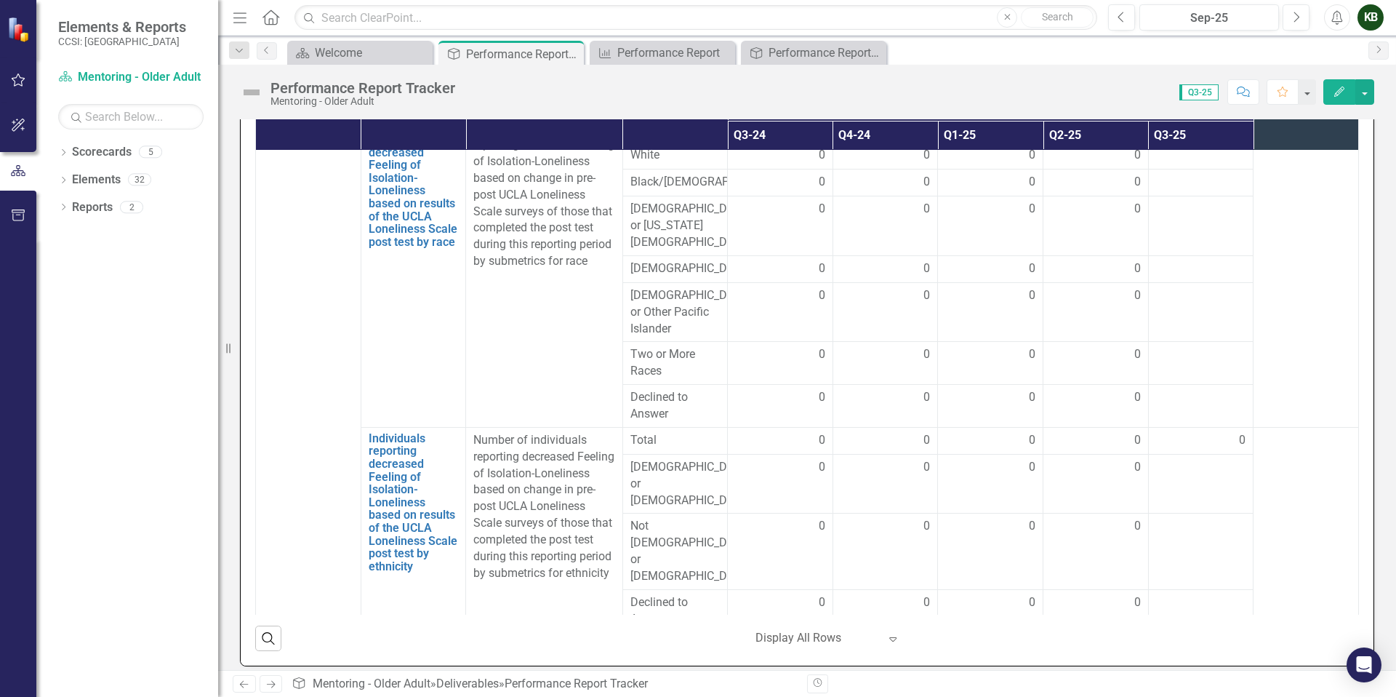
scroll to position [2877, 0]
